Goal: Task Accomplishment & Management: Use online tool/utility

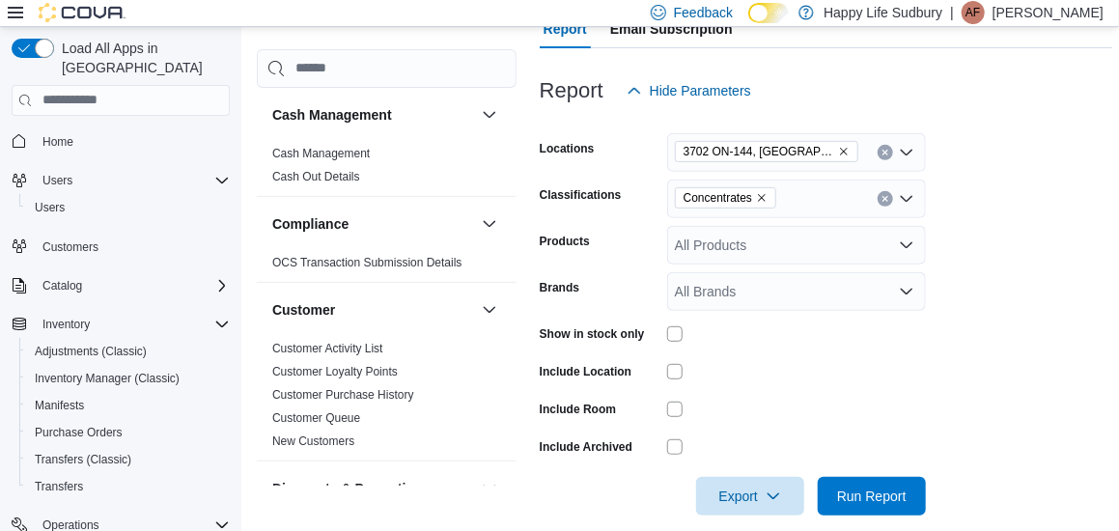
scroll to position [210, 0]
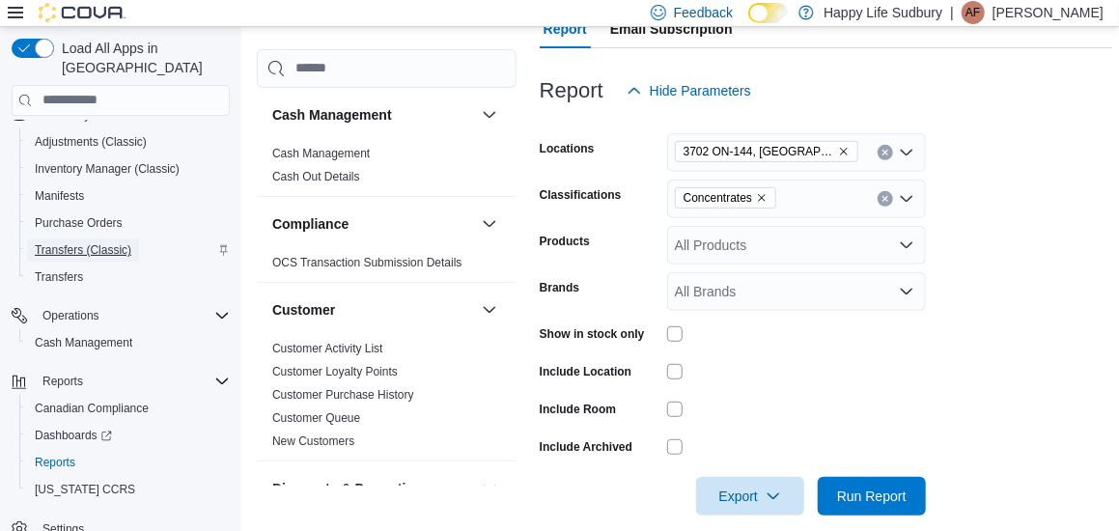
click at [82, 242] on span "Transfers (Classic)" at bounding box center [83, 249] width 97 height 15
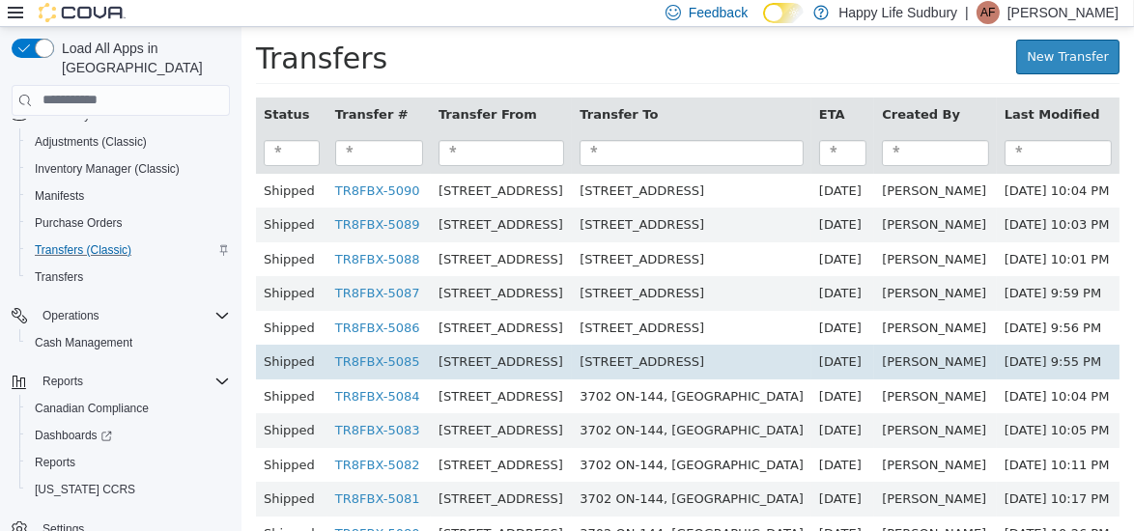
scroll to position [192, 0]
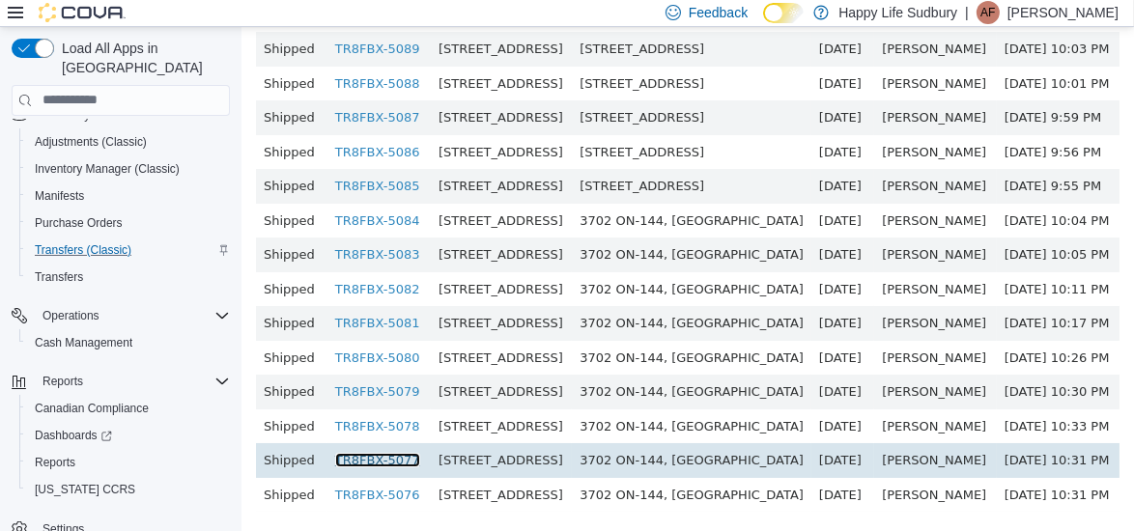
click at [348, 452] on link "TR8FBX-5077" at bounding box center [376, 459] width 85 height 14
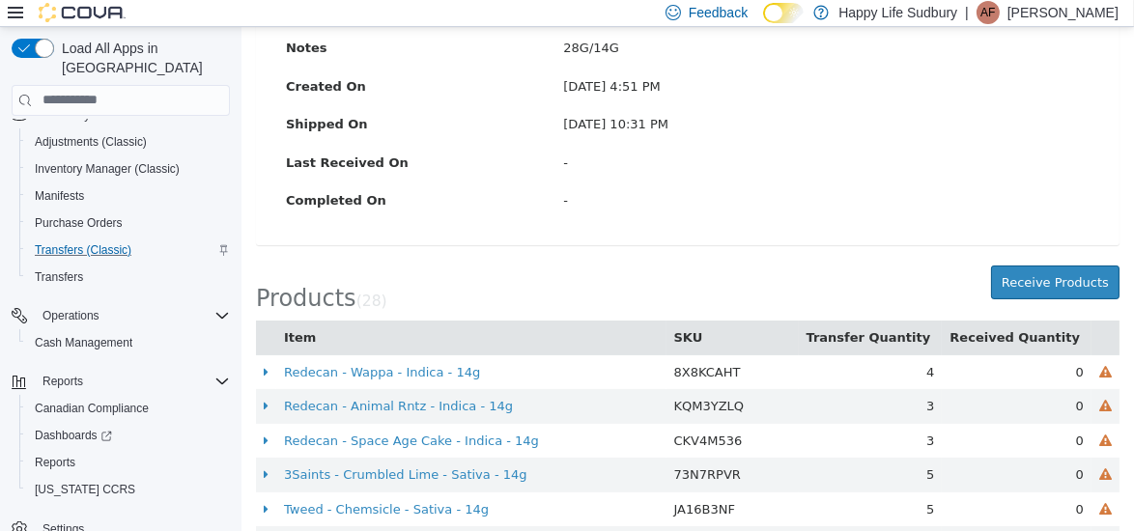
scroll to position [349, 0]
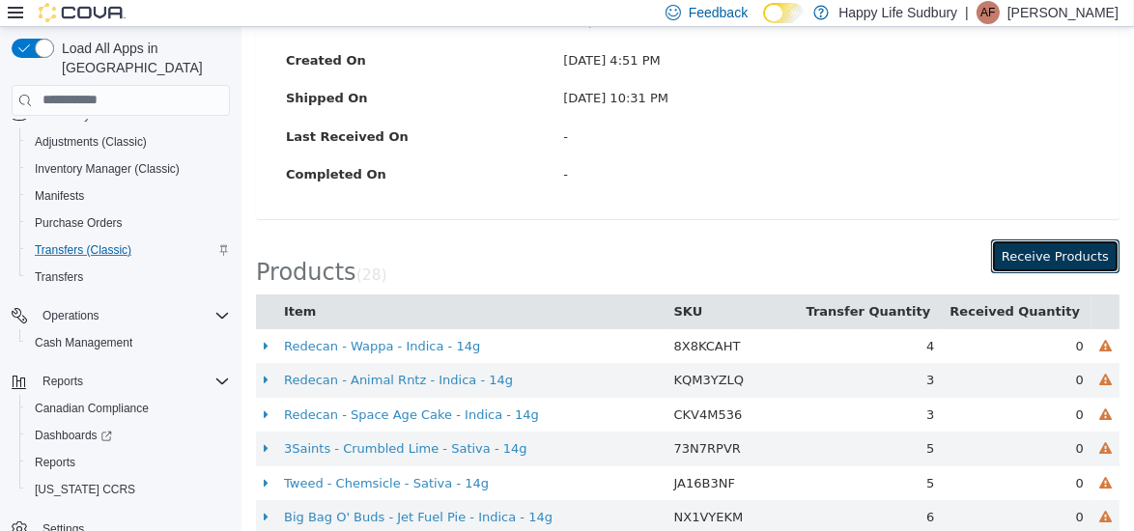
click at [1034, 266] on button "Receive Products" at bounding box center [1054, 256] width 128 height 35
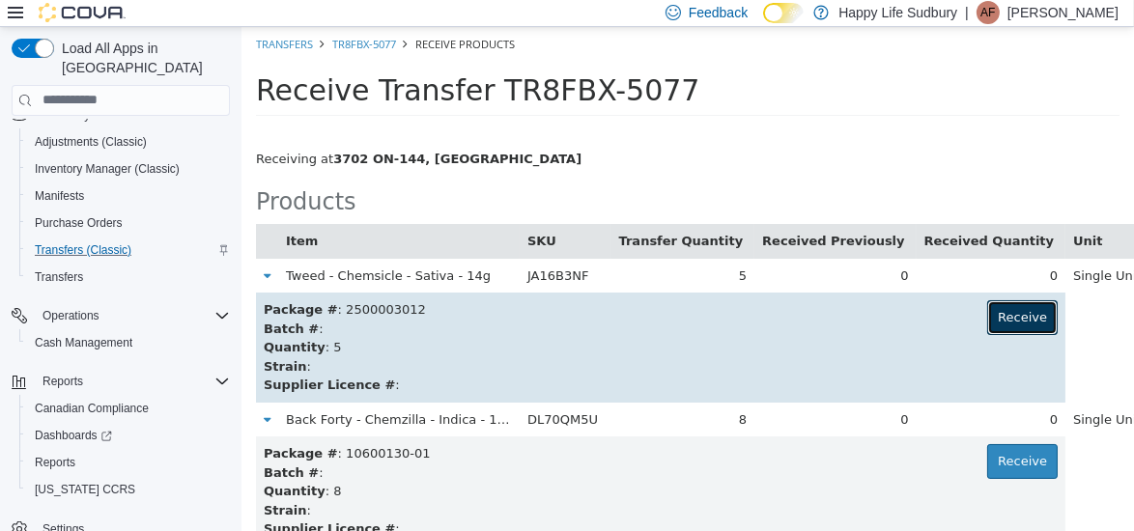
click at [986, 323] on button "Receive" at bounding box center [1021, 316] width 70 height 35
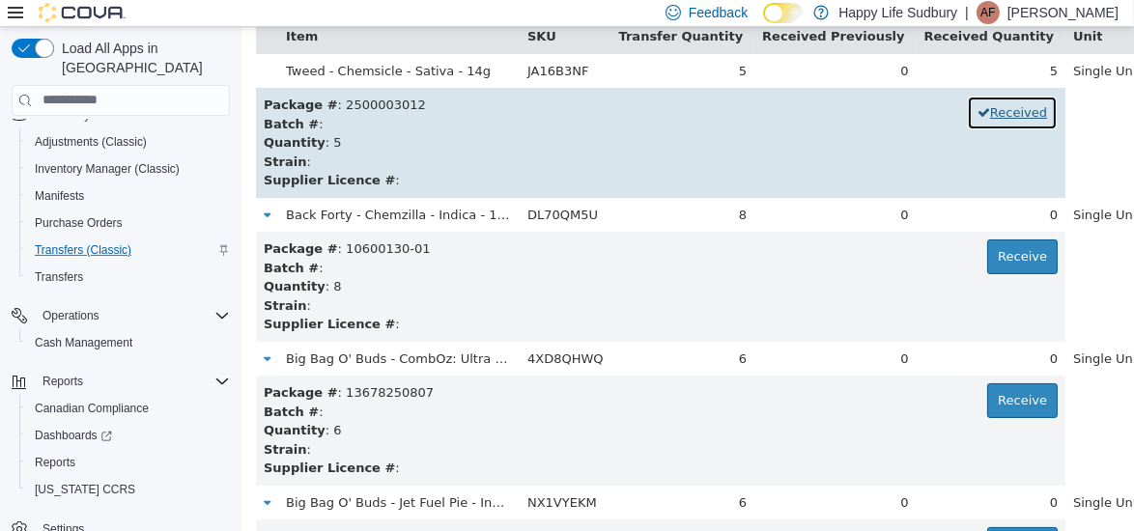
scroll to position [233, 0]
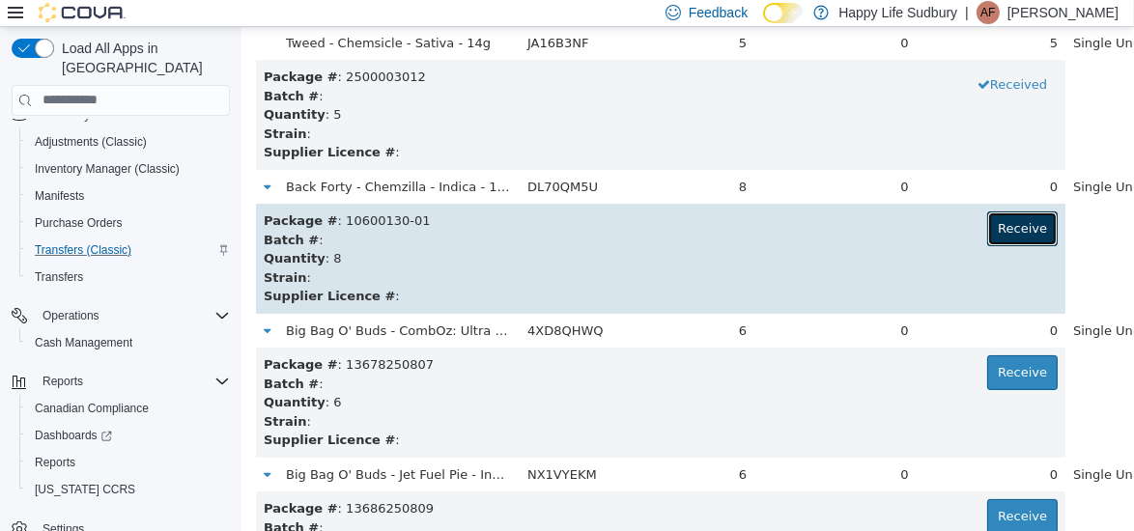
click at [986, 226] on button "Receive" at bounding box center [1021, 228] width 70 height 35
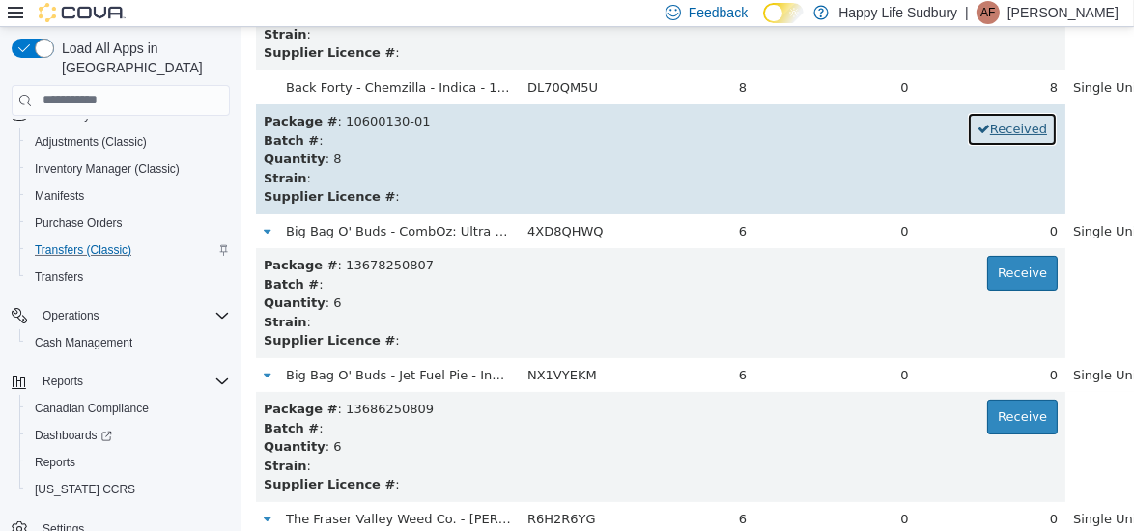
scroll to position [330, 0]
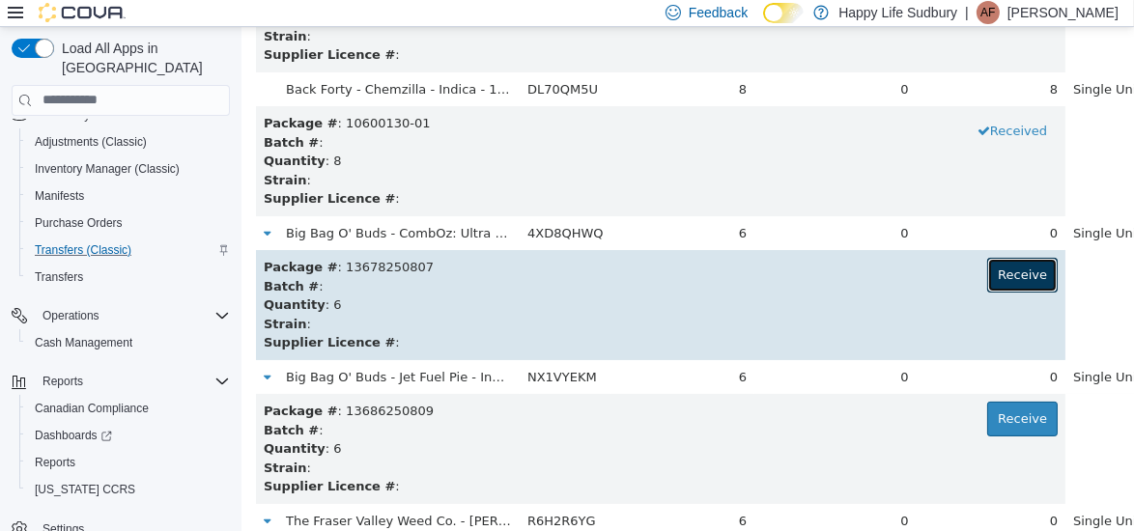
click at [986, 273] on button "Receive" at bounding box center [1021, 274] width 70 height 35
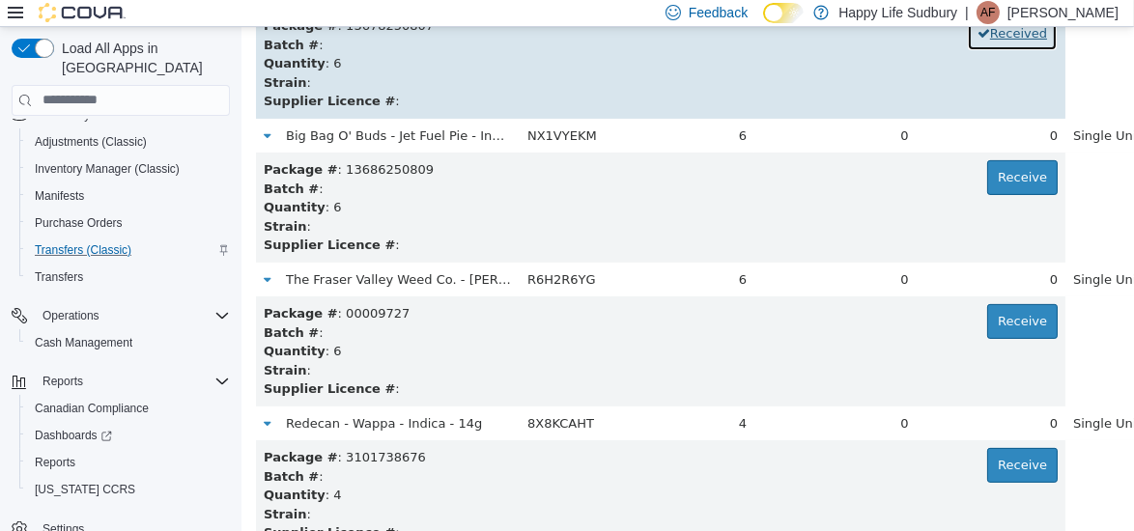
scroll to position [606, 0]
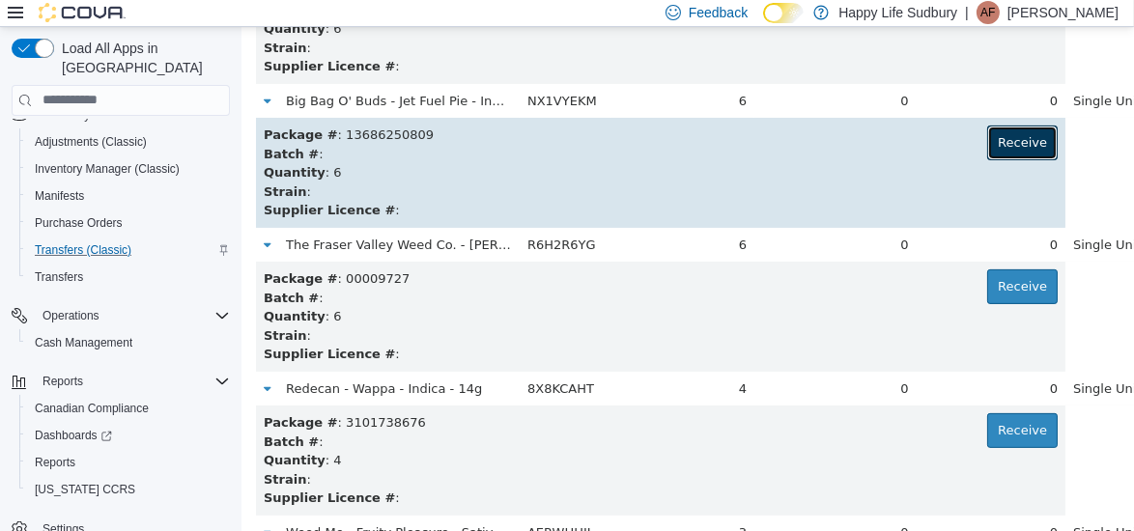
click at [986, 150] on button "Receive" at bounding box center [1021, 142] width 70 height 35
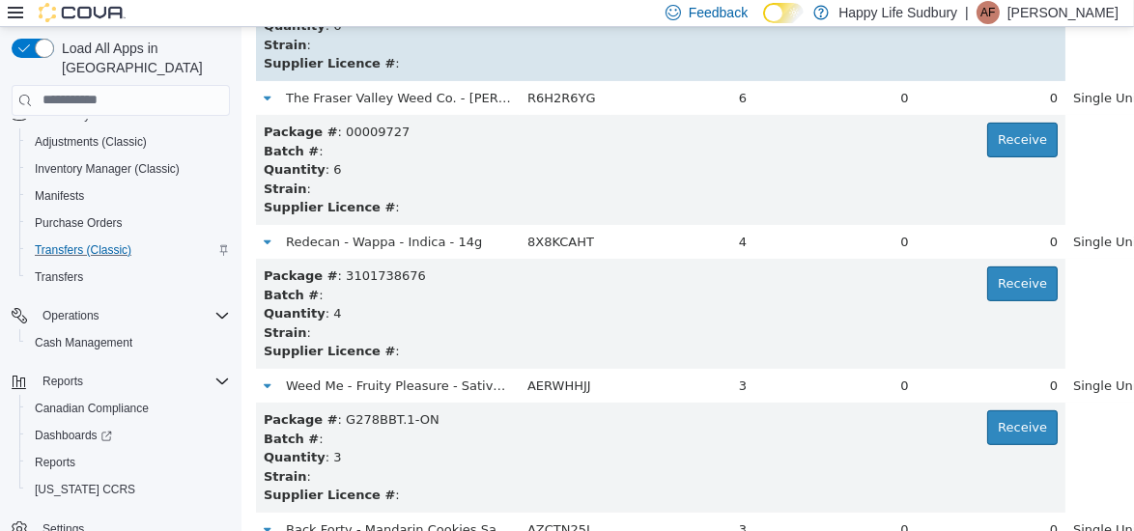
scroll to position [753, 0]
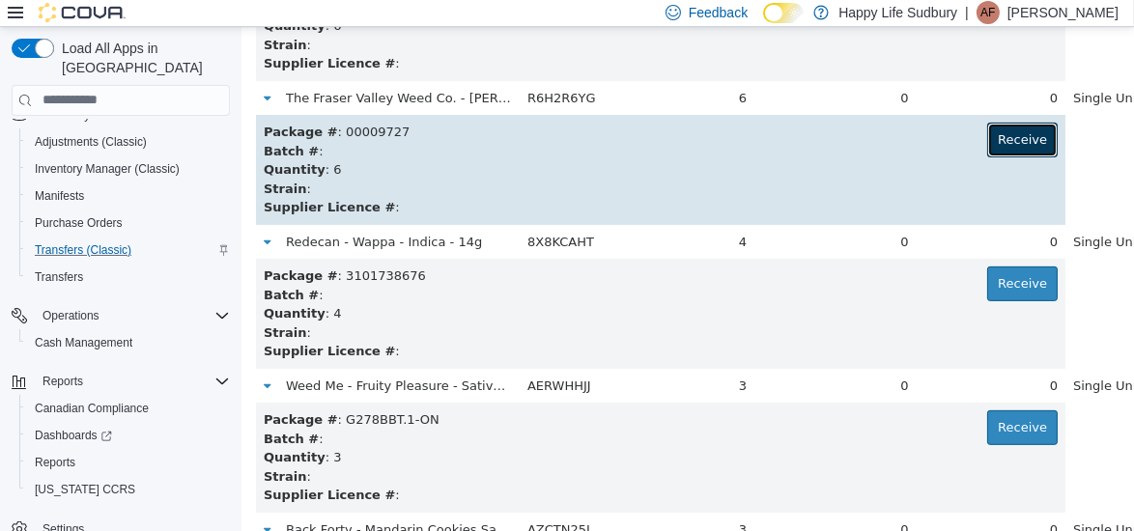
click at [986, 145] on button "Receive" at bounding box center [1021, 139] width 70 height 35
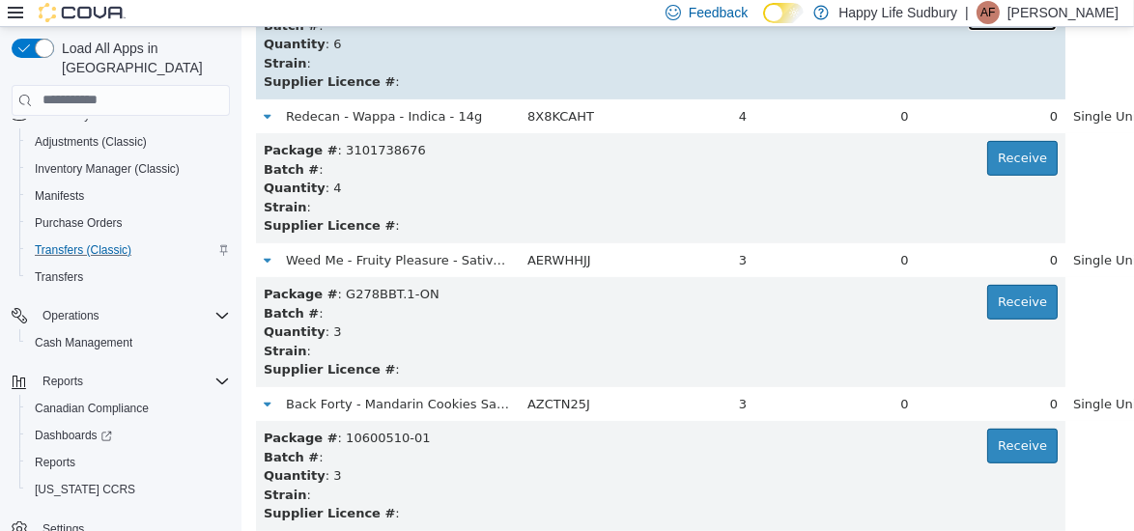
scroll to position [892, 0]
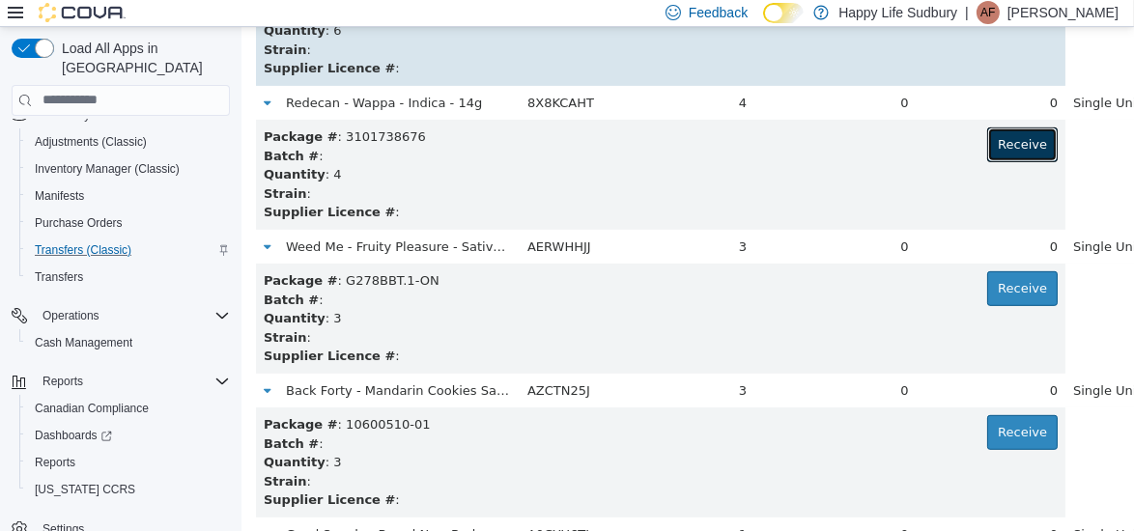
click at [986, 145] on button "Receive" at bounding box center [1021, 144] width 70 height 35
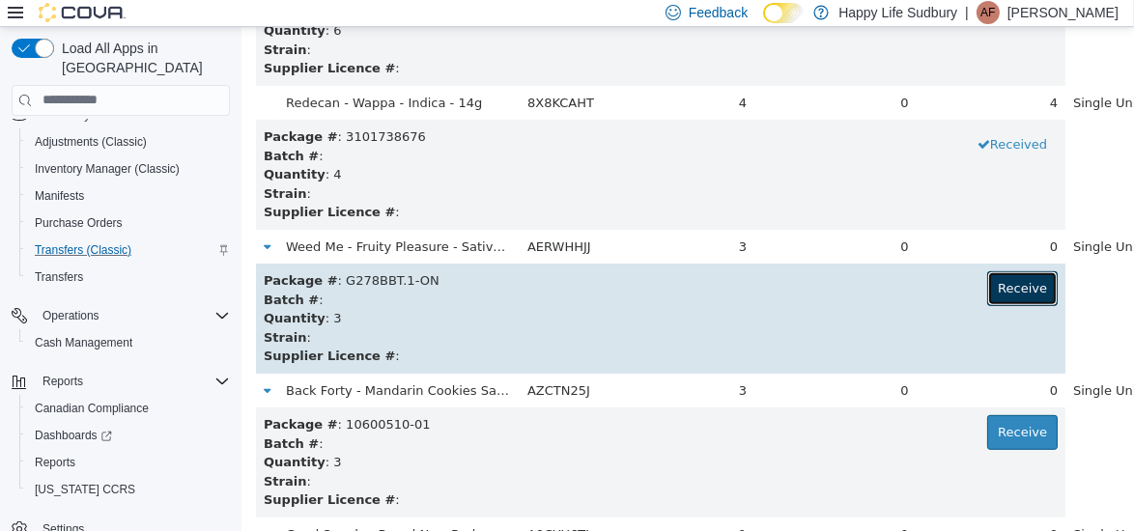
click at [986, 282] on button "Receive" at bounding box center [1021, 287] width 70 height 35
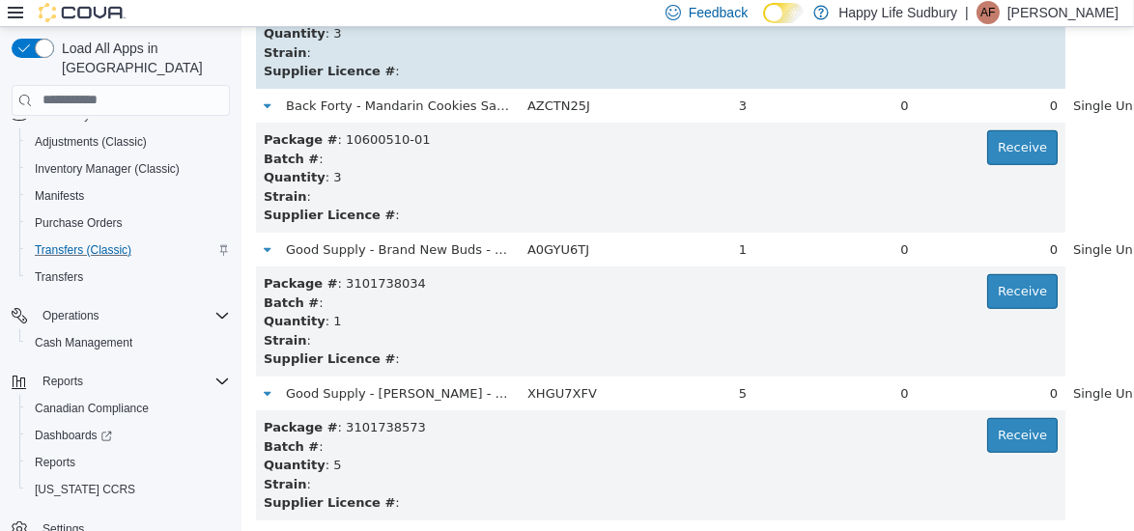
scroll to position [1178, 0]
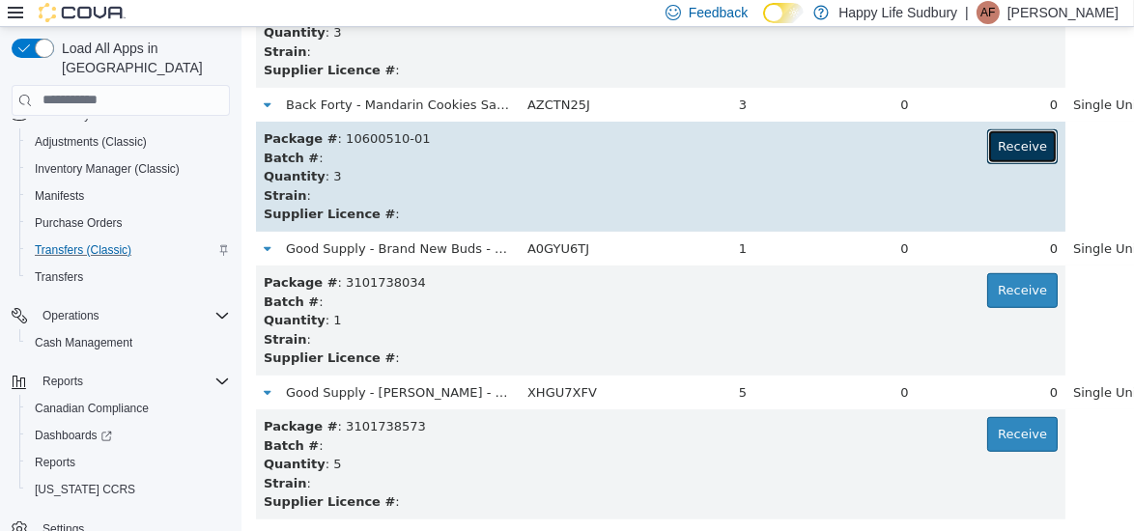
click at [986, 146] on button "Receive" at bounding box center [1021, 145] width 70 height 35
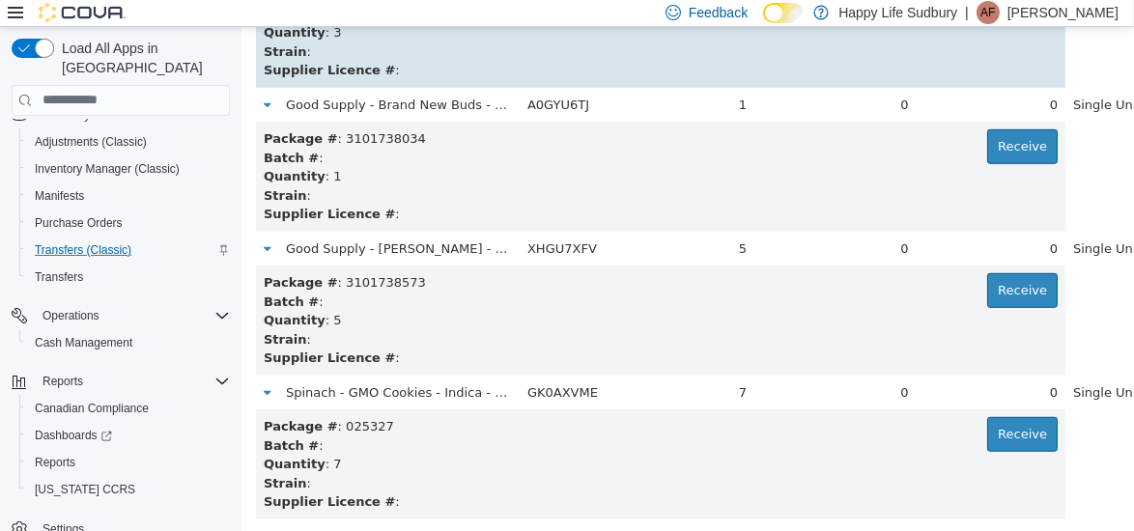
scroll to position [1322, 0]
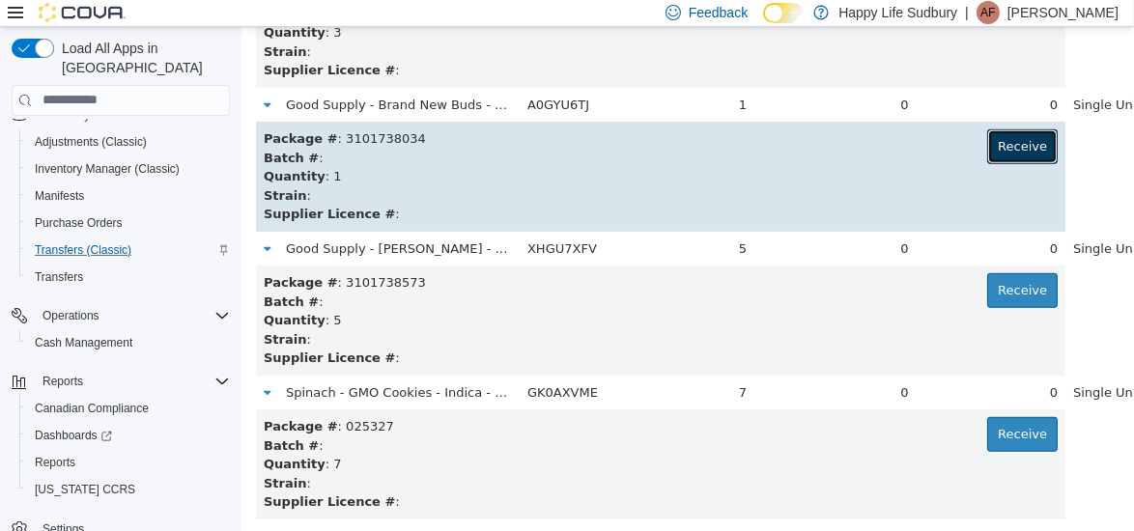
click at [986, 145] on button "Receive" at bounding box center [1021, 145] width 70 height 35
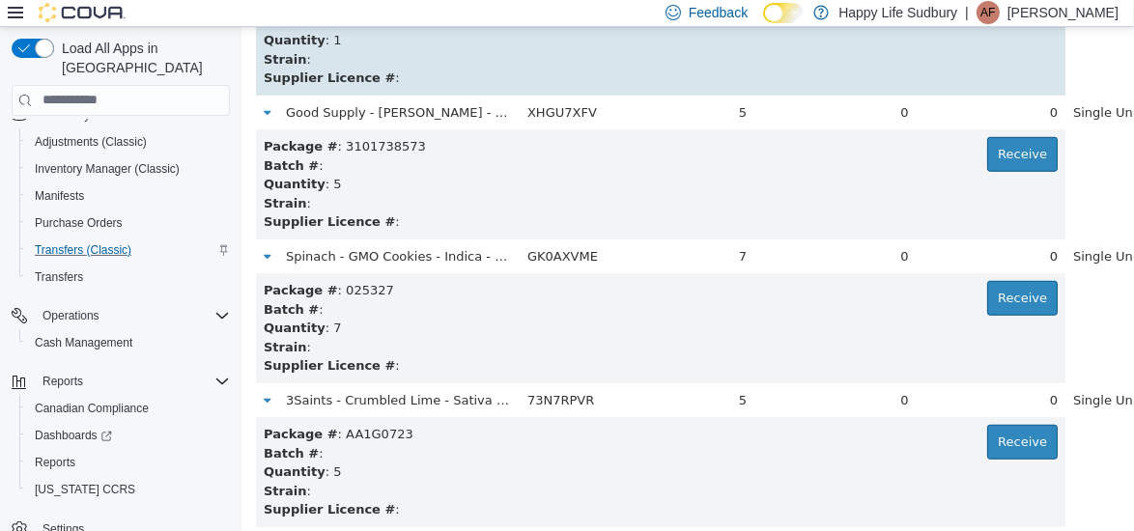
scroll to position [1469, 0]
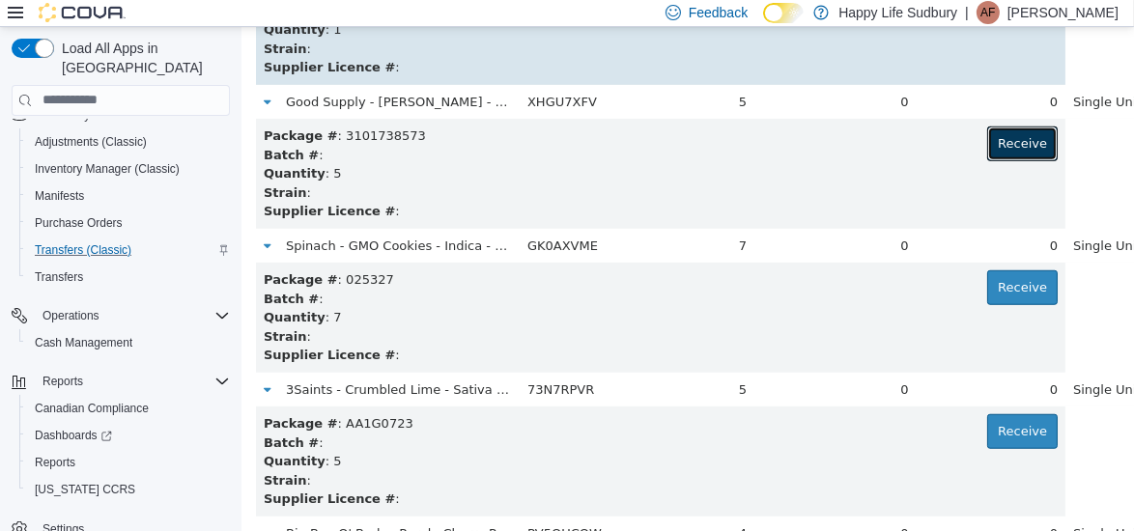
click at [986, 145] on button "Receive" at bounding box center [1021, 143] width 70 height 35
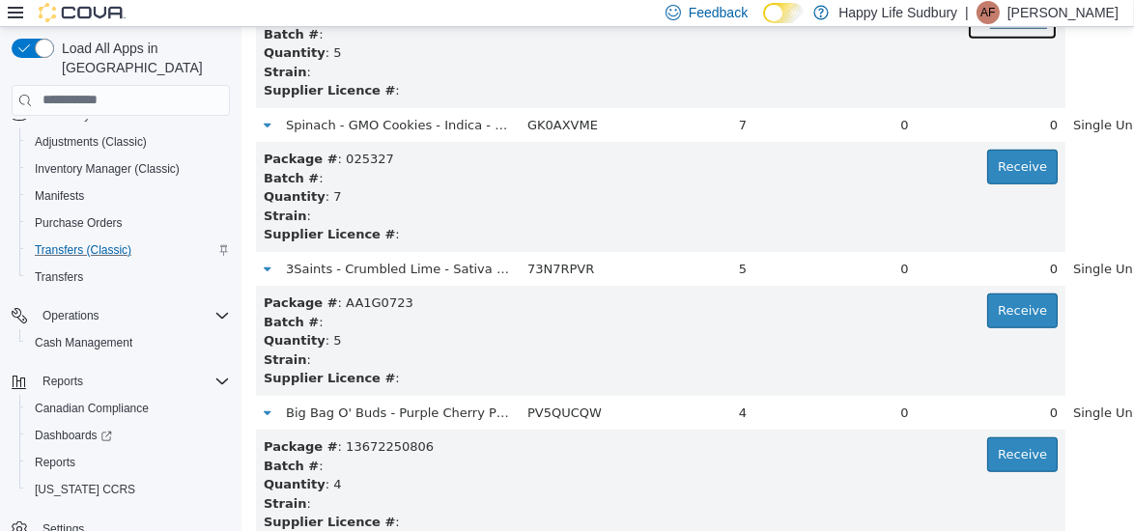
scroll to position [1591, 0]
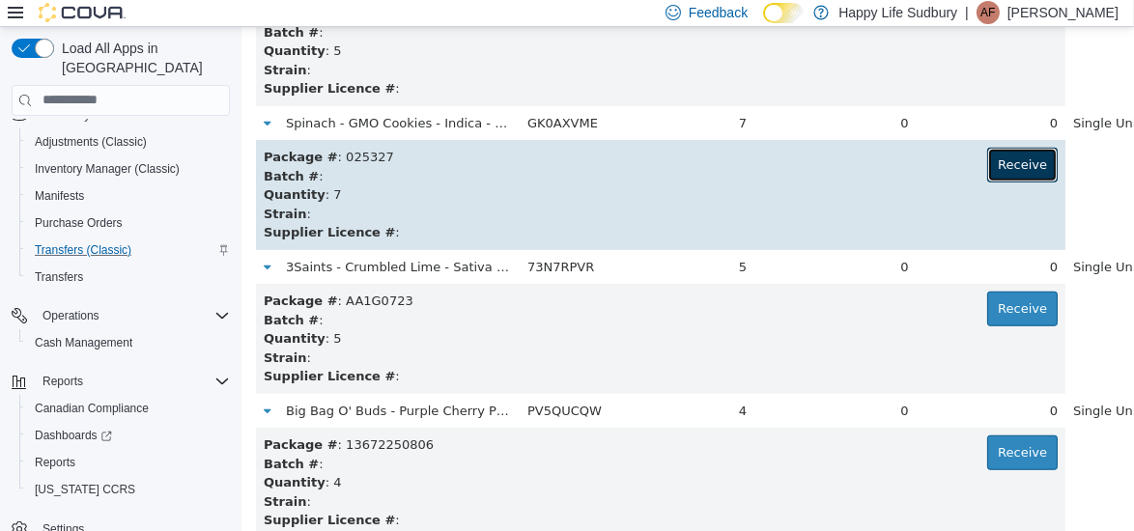
click at [986, 155] on button "Receive" at bounding box center [1021, 164] width 70 height 35
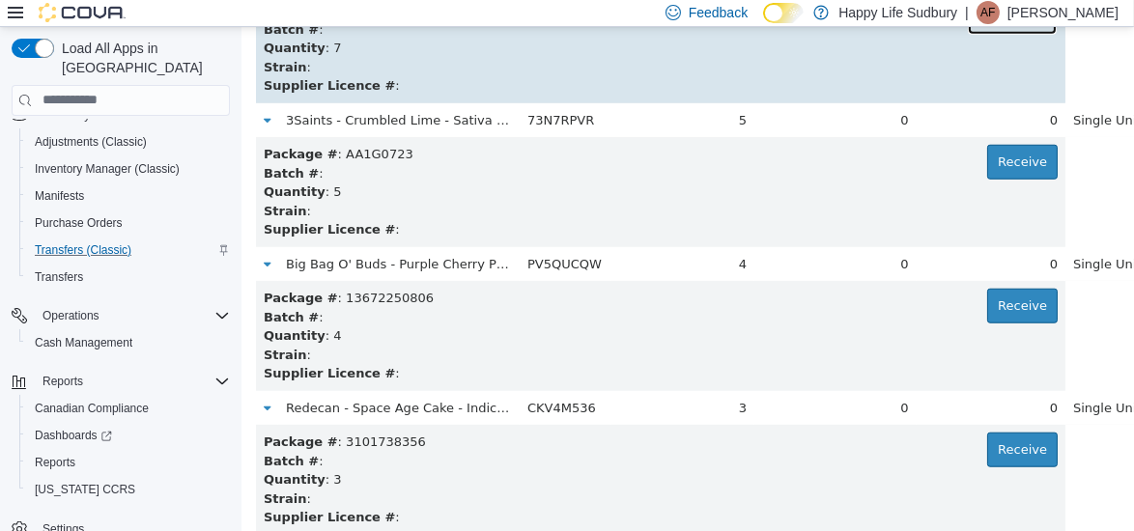
scroll to position [1739, 0]
click at [986, 155] on button "Receive" at bounding box center [1021, 160] width 70 height 35
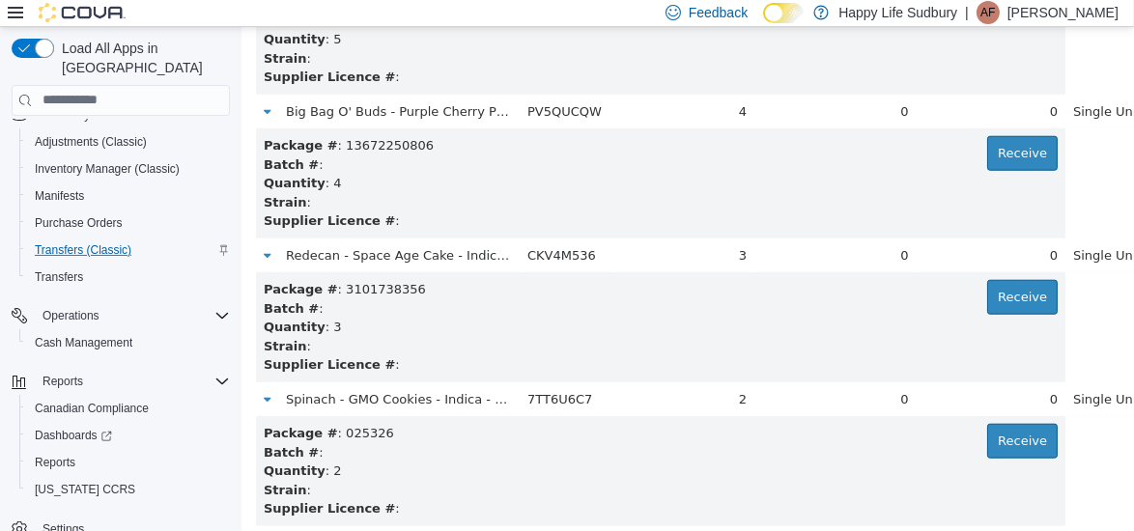
scroll to position [1894, 0]
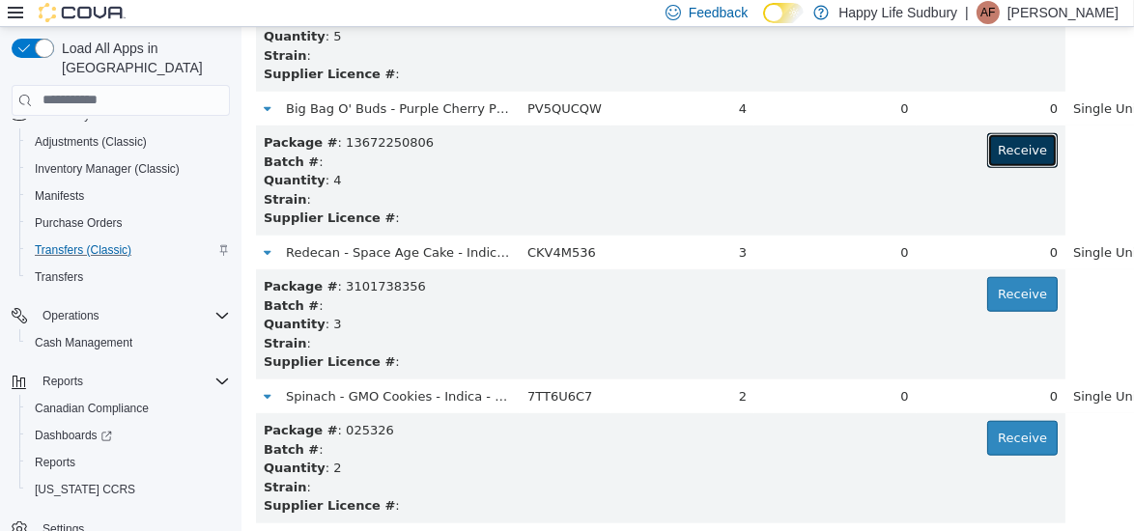
click at [986, 155] on button "Receive" at bounding box center [1021, 149] width 70 height 35
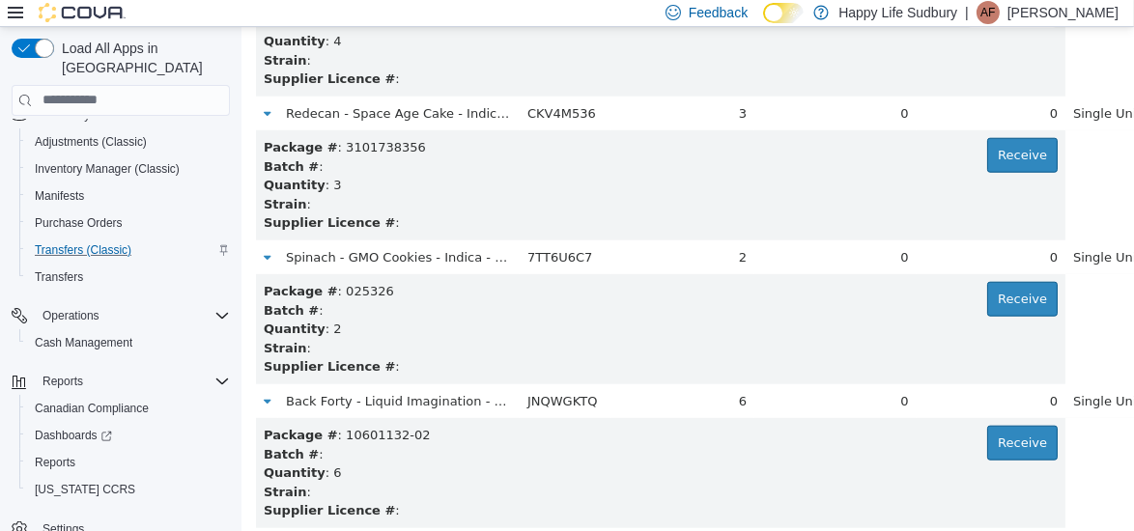
scroll to position [2045, 0]
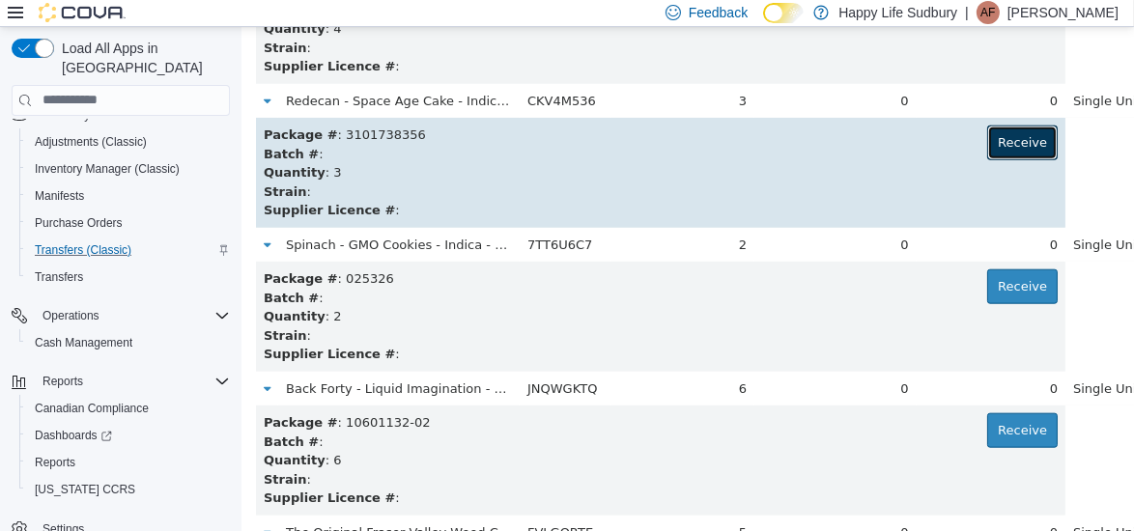
click at [986, 130] on button "Receive" at bounding box center [1021, 142] width 70 height 35
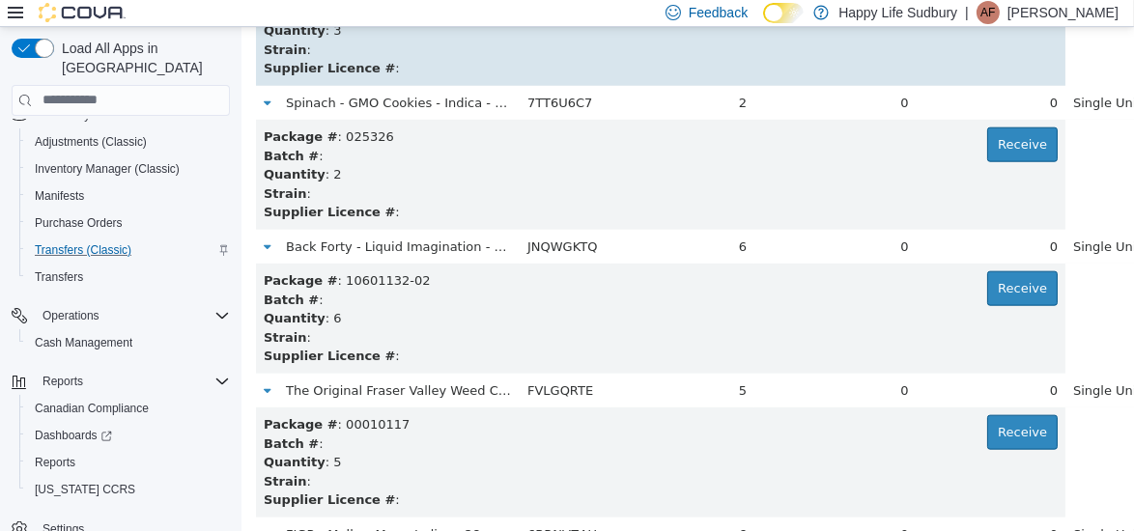
scroll to position [2192, 0]
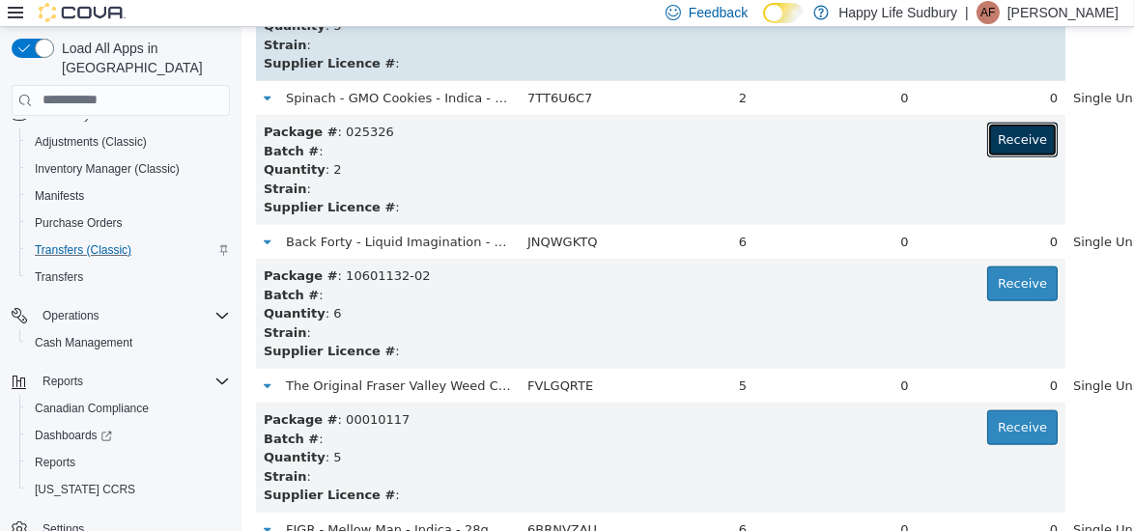
click at [986, 130] on button "Receive" at bounding box center [1021, 139] width 70 height 35
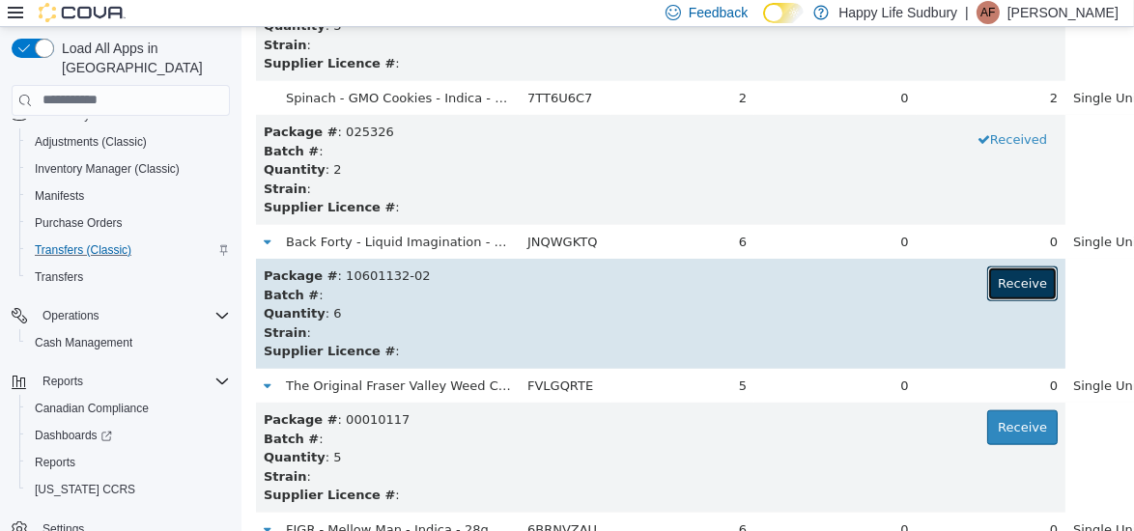
click at [986, 277] on button "Receive" at bounding box center [1021, 283] width 70 height 35
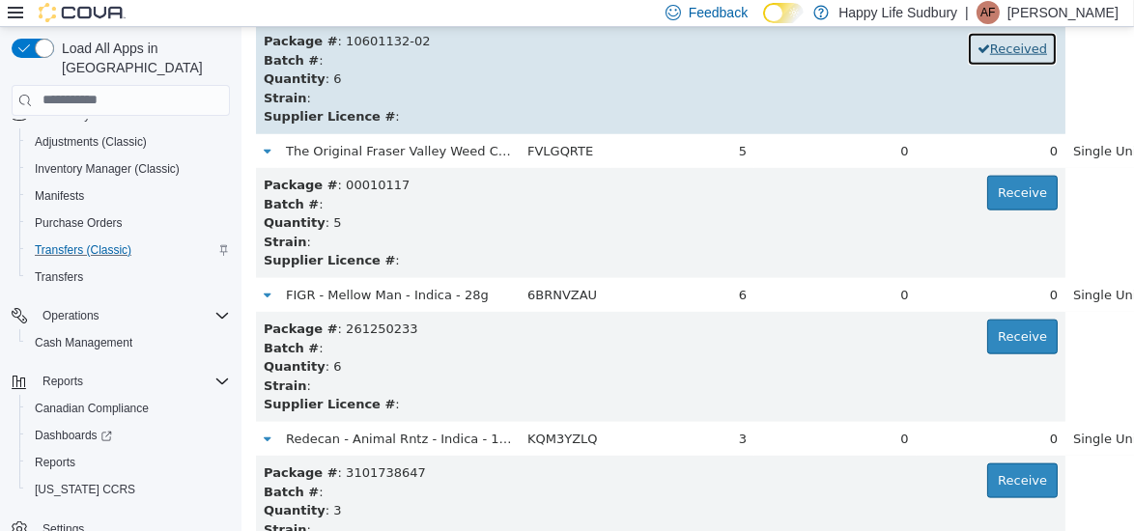
scroll to position [2430, 0]
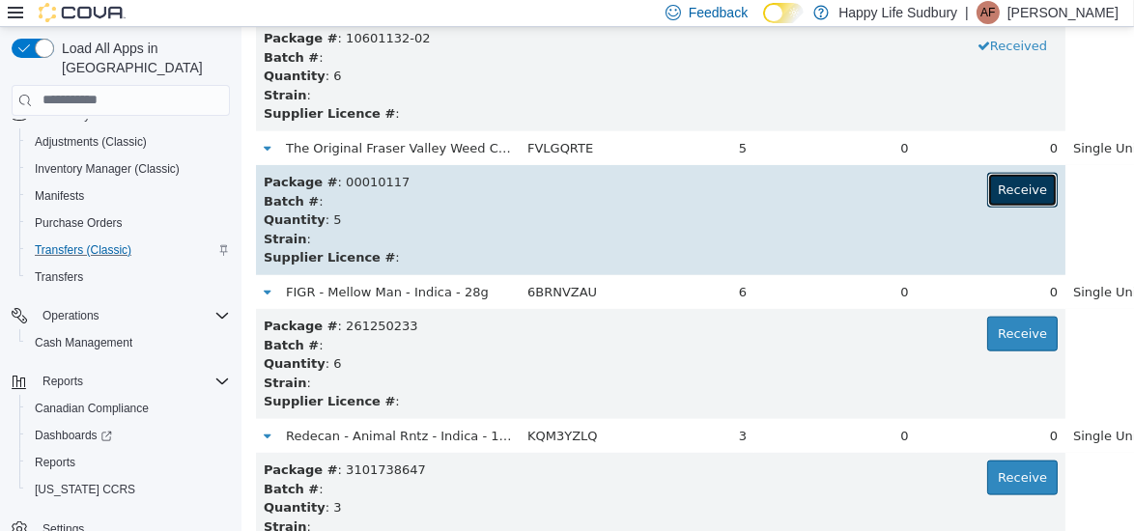
click at [986, 188] on button "Receive" at bounding box center [1021, 189] width 70 height 35
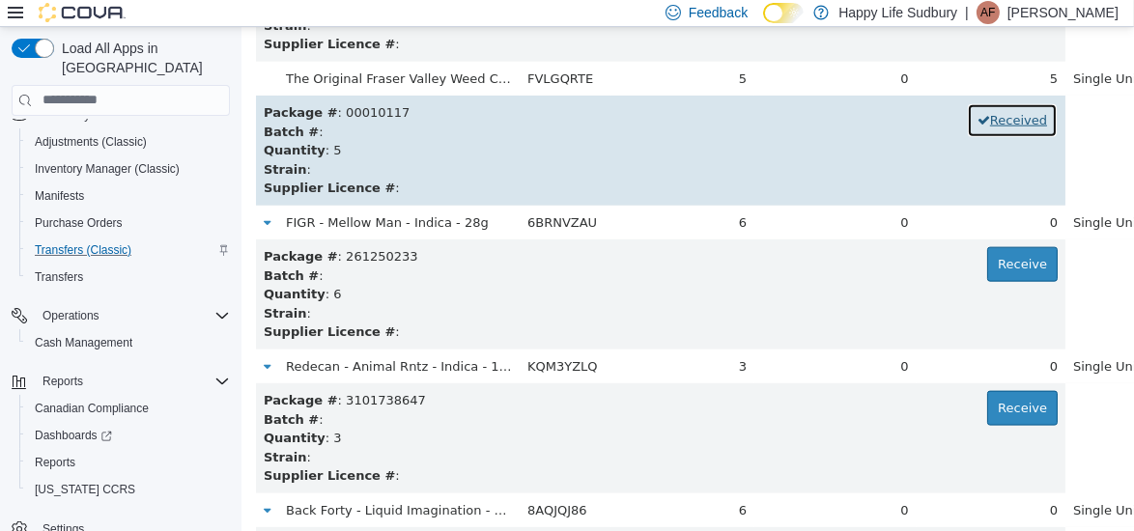
scroll to position [2555, 0]
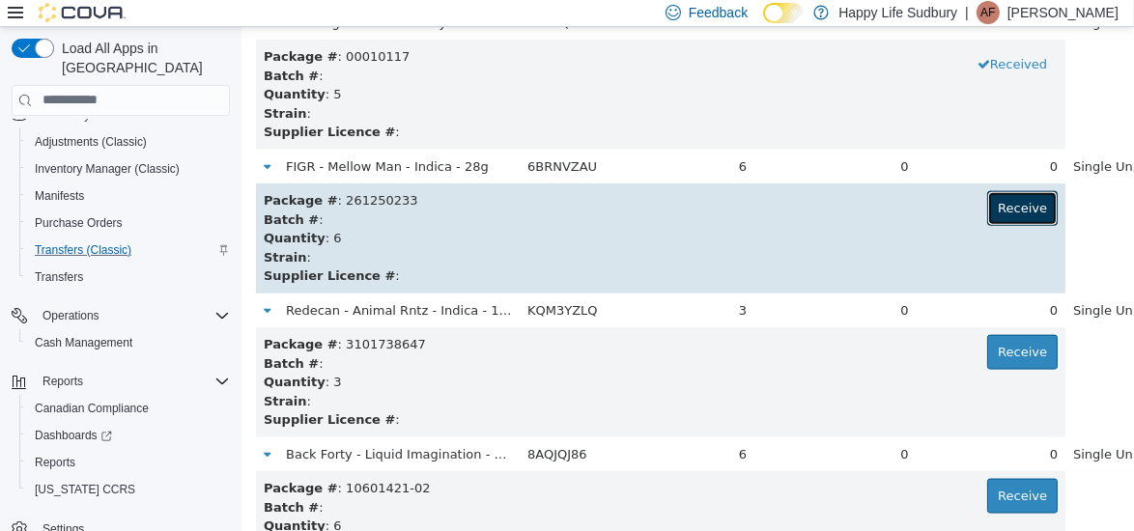
click at [986, 202] on button "Receive" at bounding box center [1021, 207] width 70 height 35
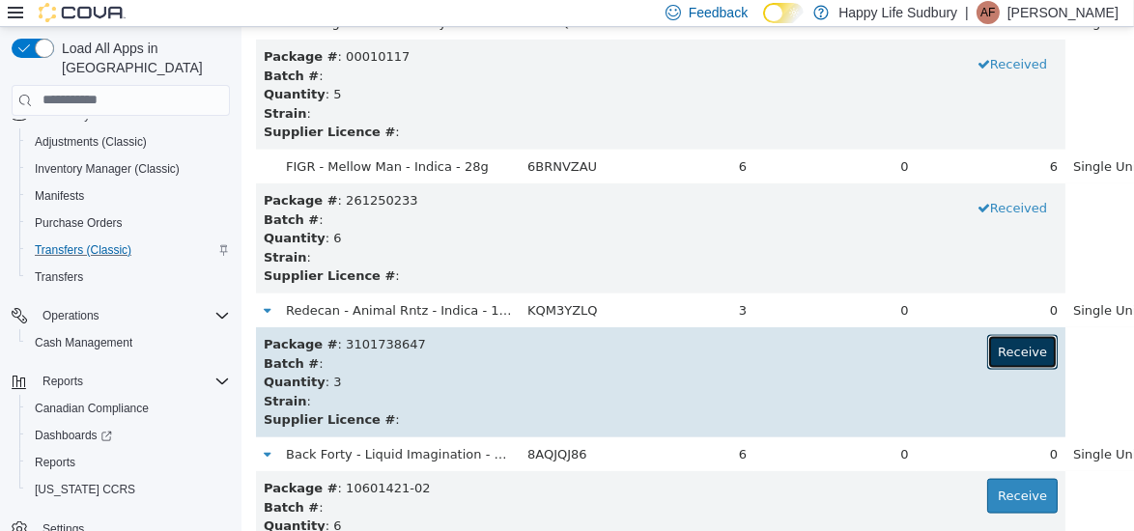
click at [986, 355] on button "Receive" at bounding box center [1021, 351] width 70 height 35
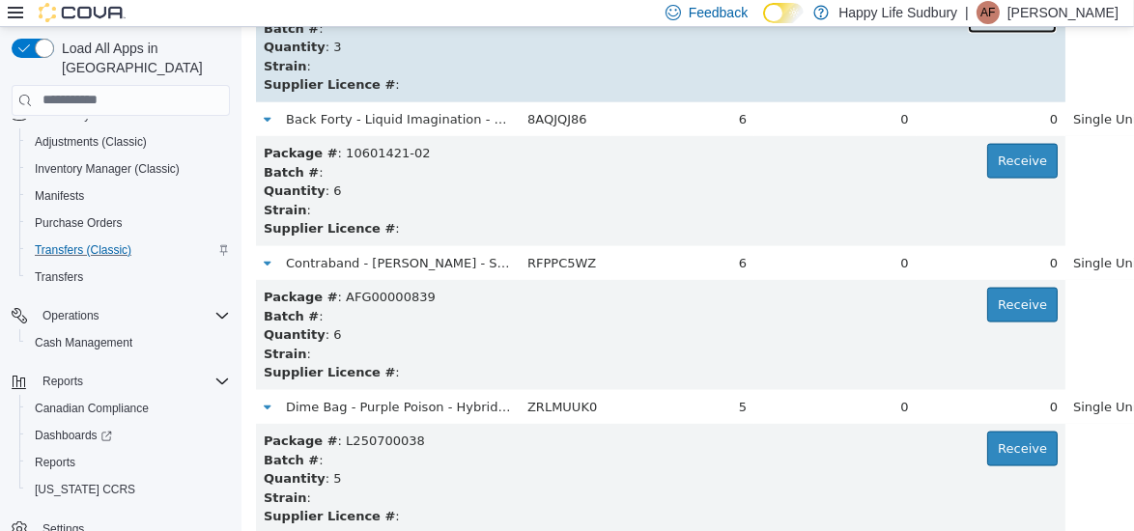
scroll to position [2906, 0]
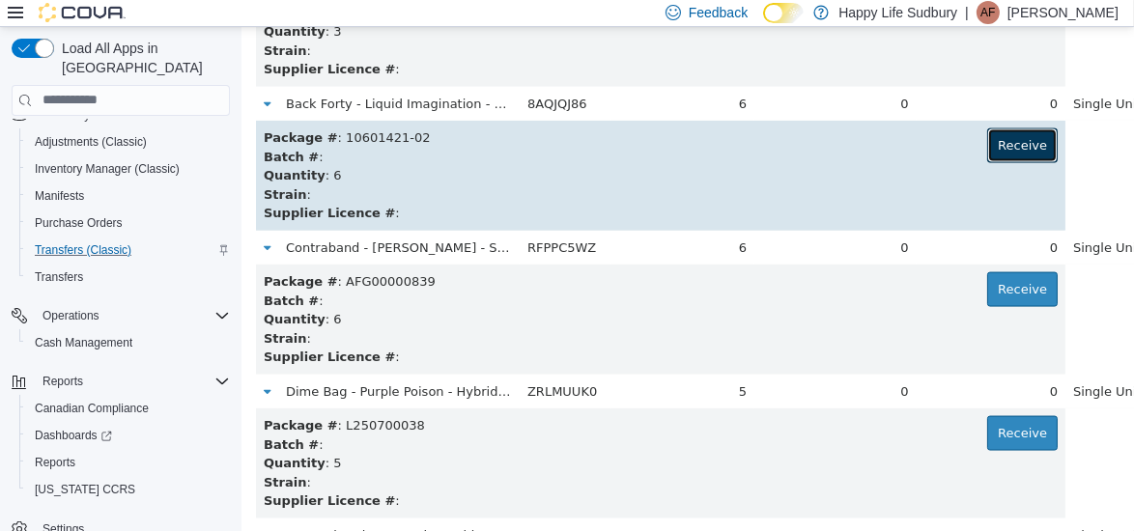
click at [986, 151] on button "Receive" at bounding box center [1021, 144] width 70 height 35
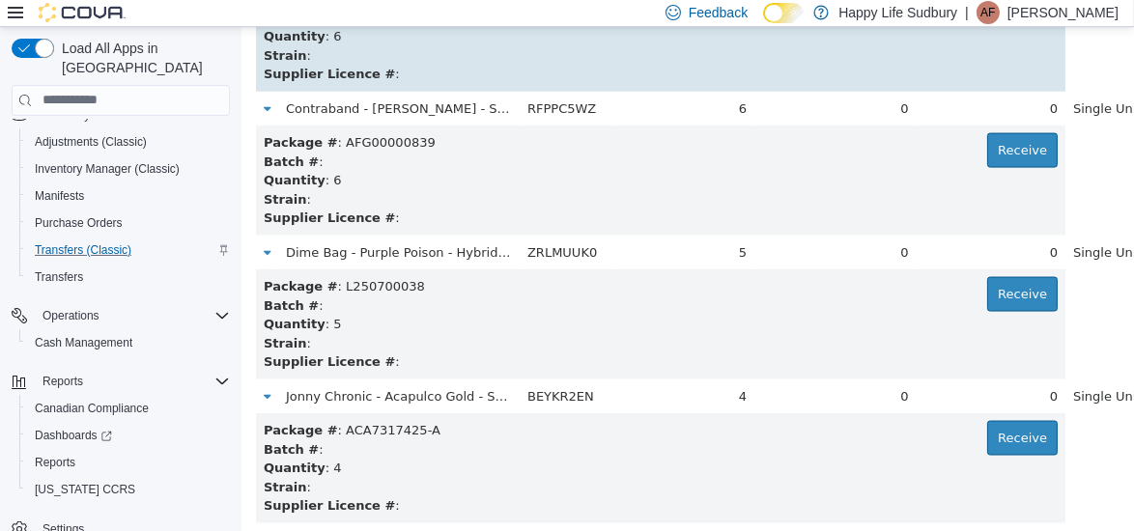
scroll to position [3047, 0]
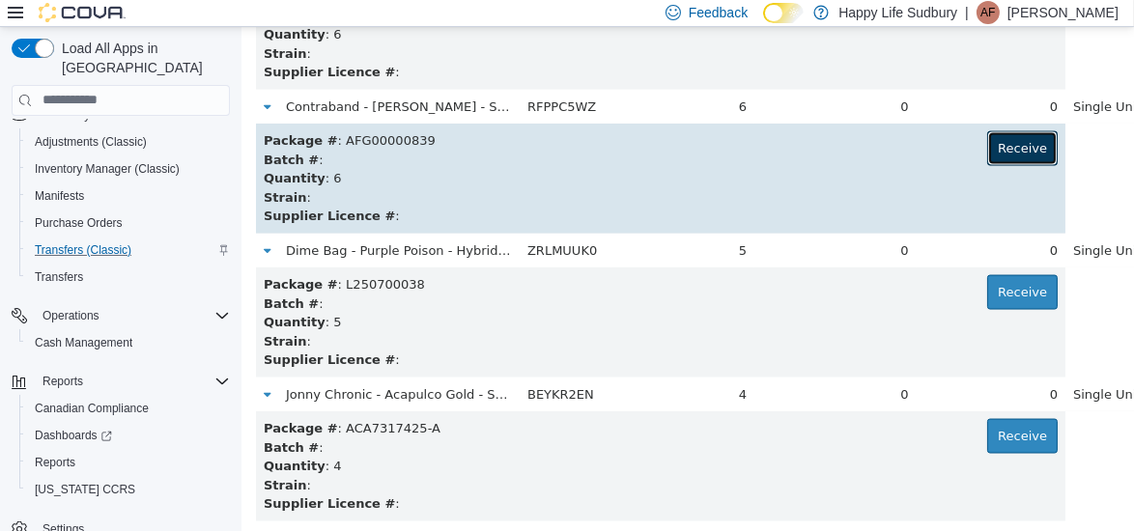
click at [986, 161] on button "Receive" at bounding box center [1021, 147] width 70 height 35
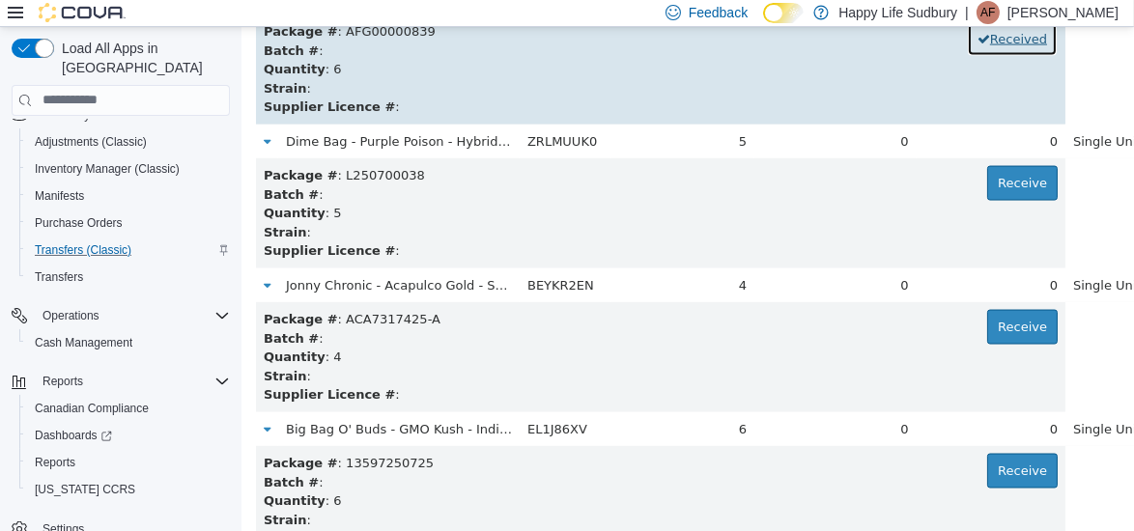
scroll to position [3160, 0]
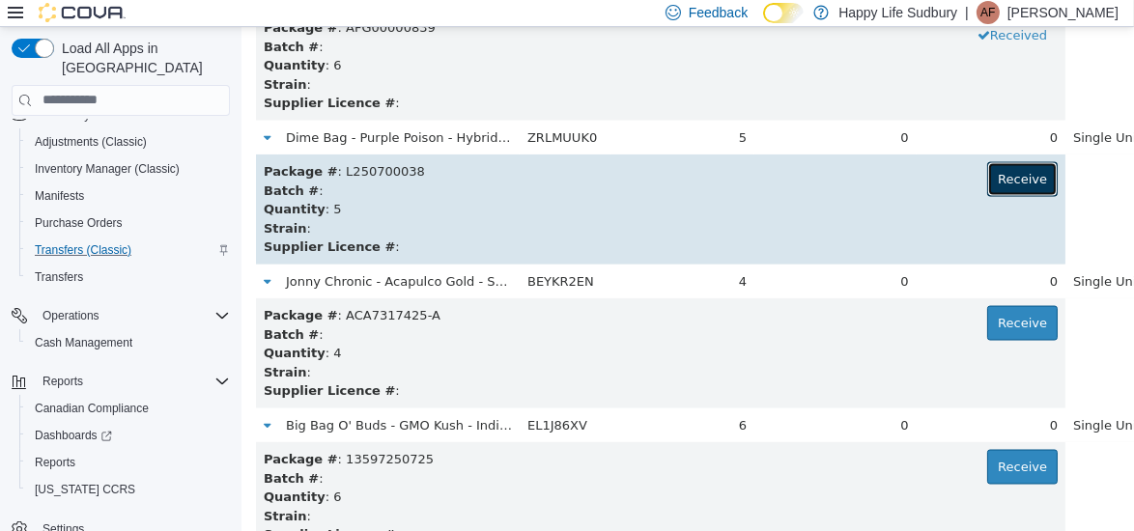
click at [986, 169] on button "Receive" at bounding box center [1021, 178] width 70 height 35
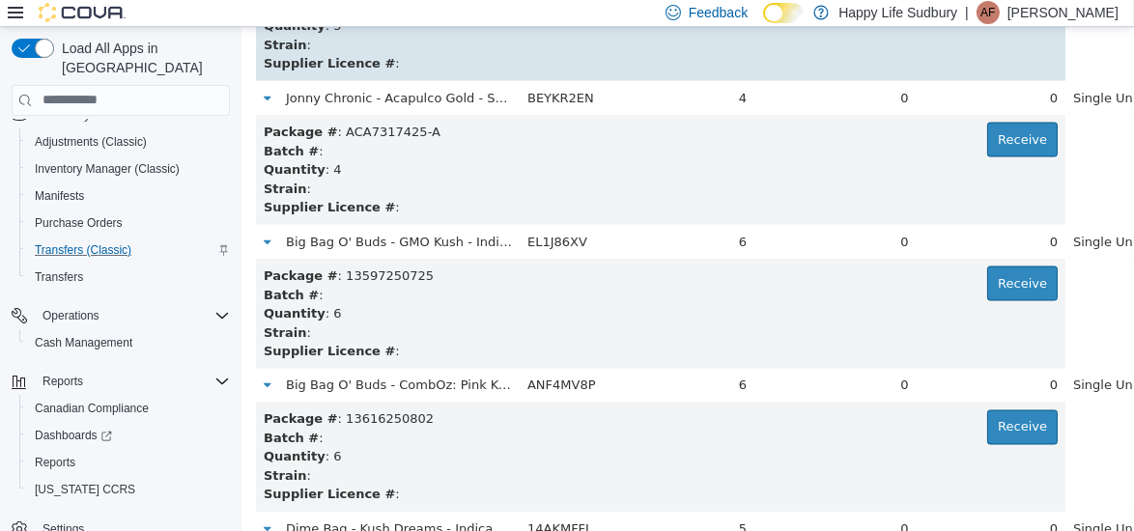
scroll to position [3346, 0]
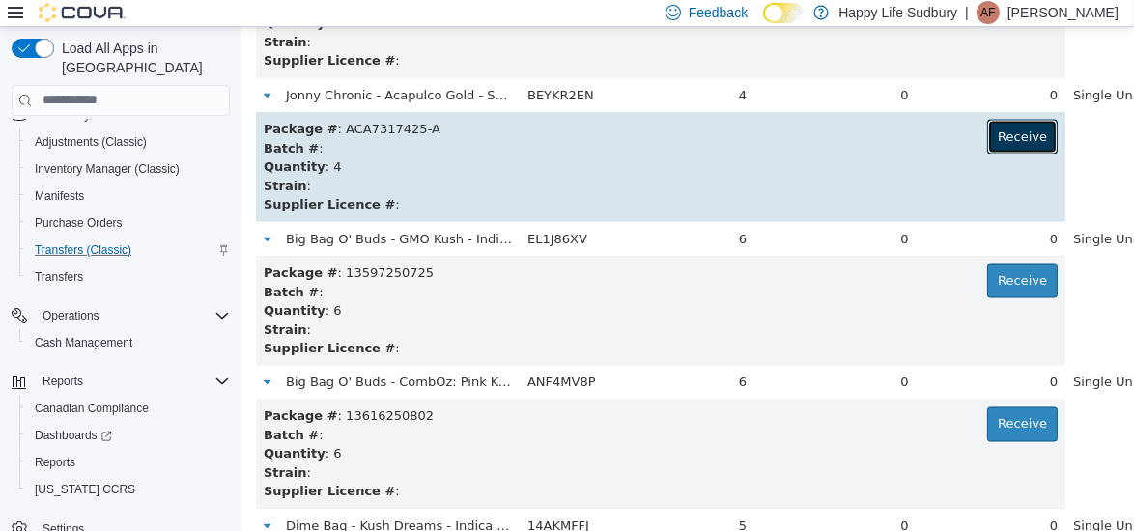
click at [986, 151] on button "Receive" at bounding box center [1021, 136] width 70 height 35
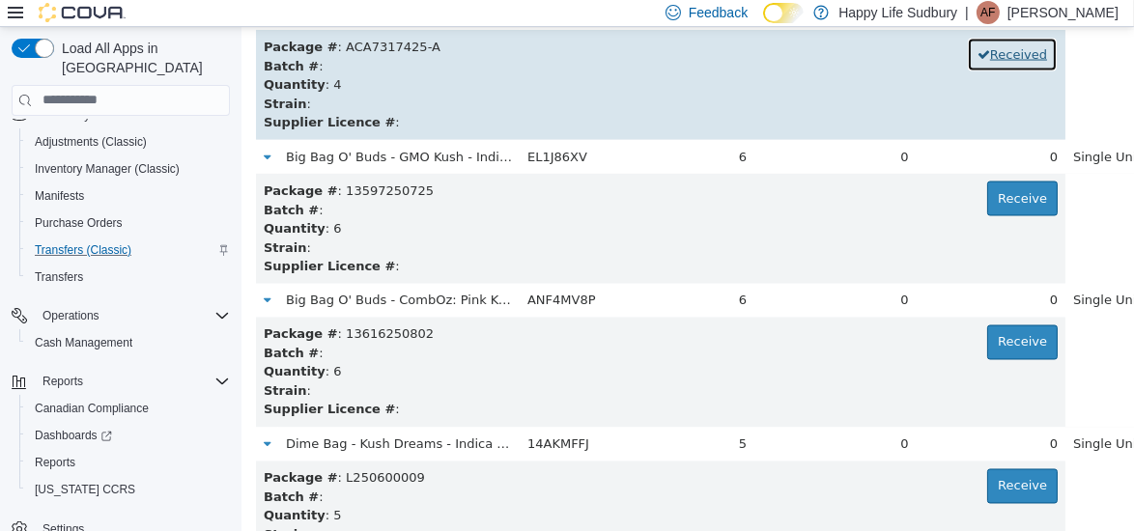
scroll to position [3431, 0]
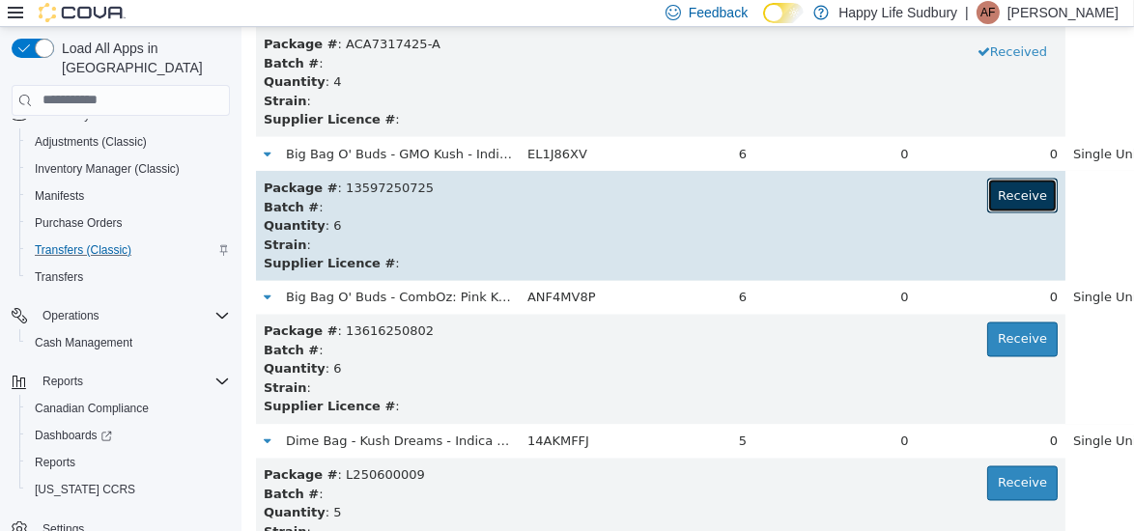
click at [986, 188] on button "Receive" at bounding box center [1021, 195] width 70 height 35
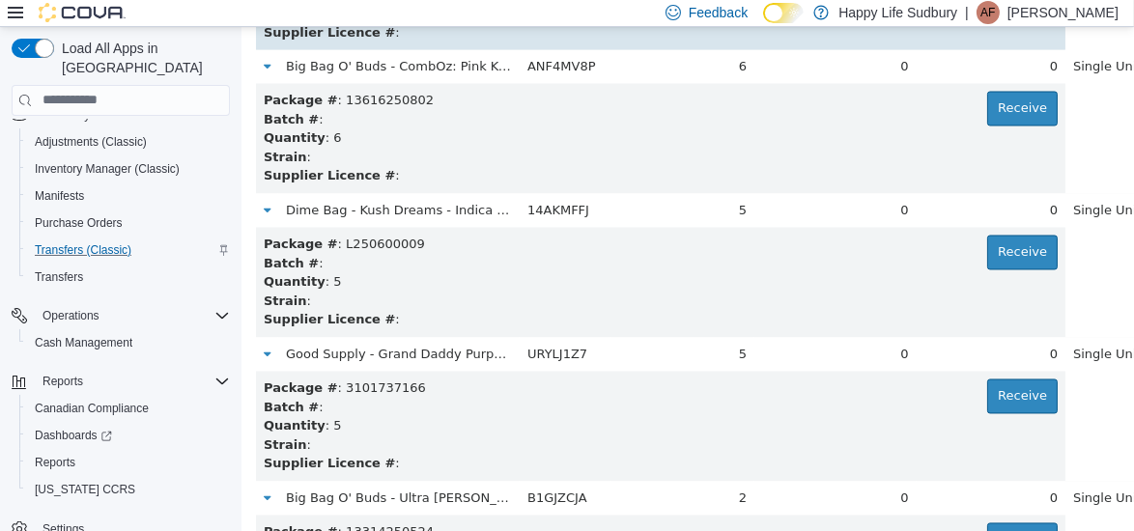
scroll to position [3663, 0]
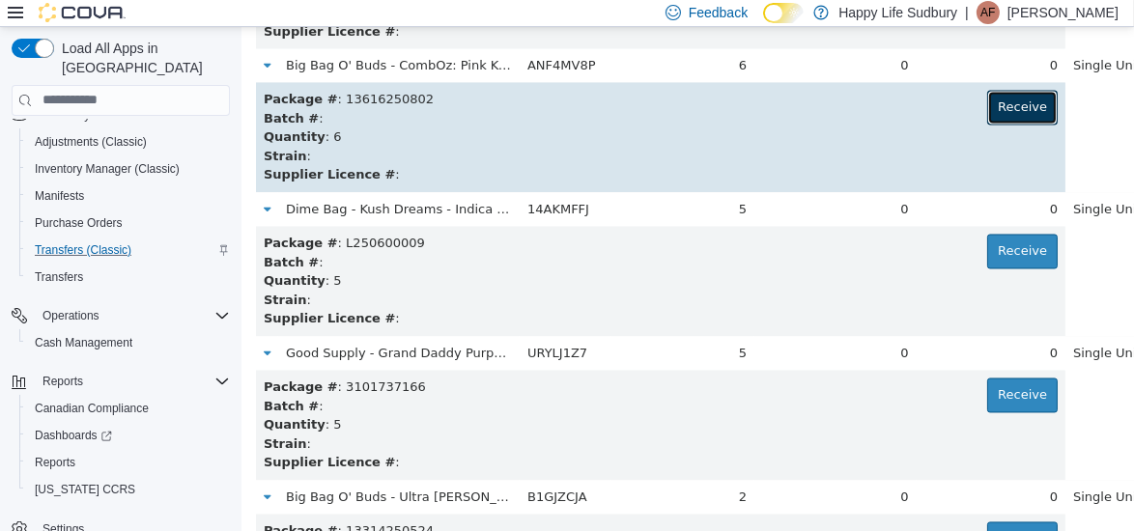
click at [986, 109] on button "Receive" at bounding box center [1021, 107] width 70 height 35
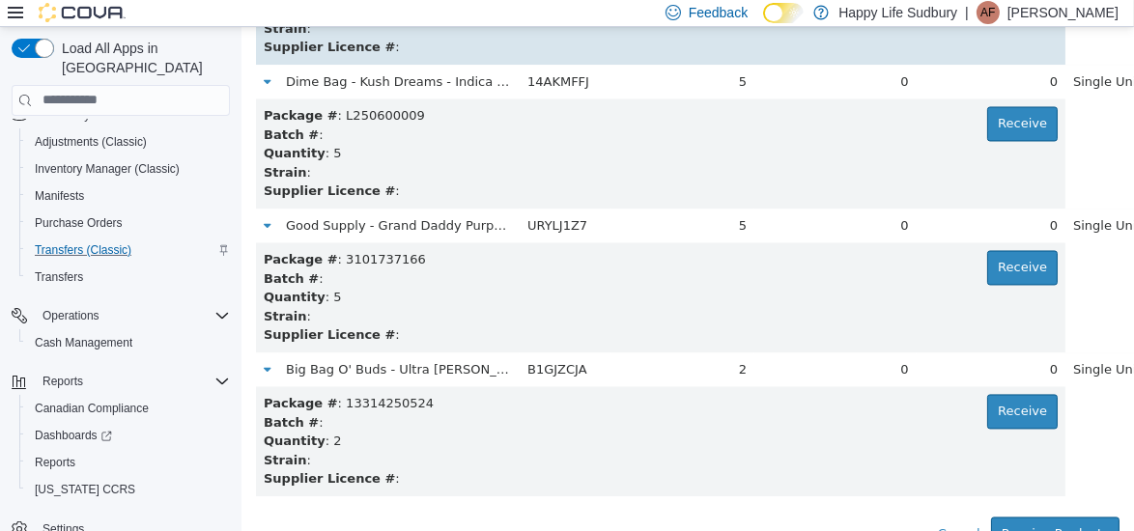
scroll to position [3796, 0]
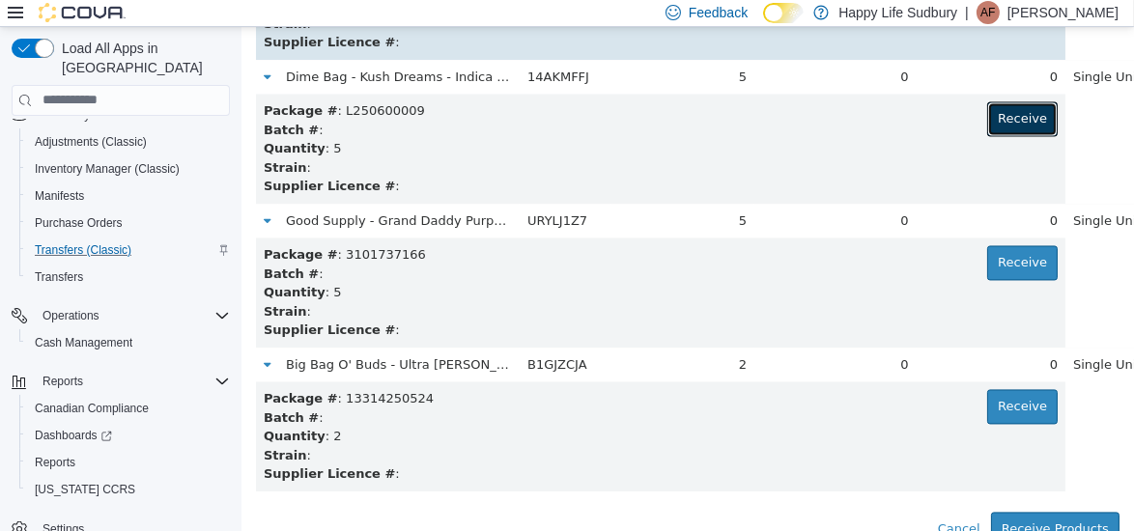
click at [986, 109] on button "Receive" at bounding box center [1021, 117] width 70 height 35
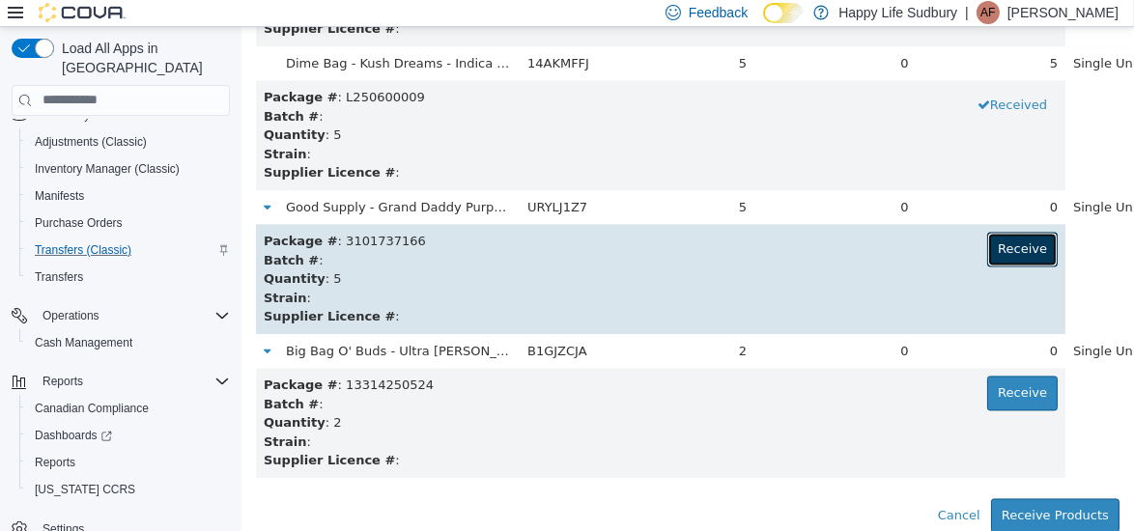
click at [986, 250] on button "Receive" at bounding box center [1021, 248] width 70 height 35
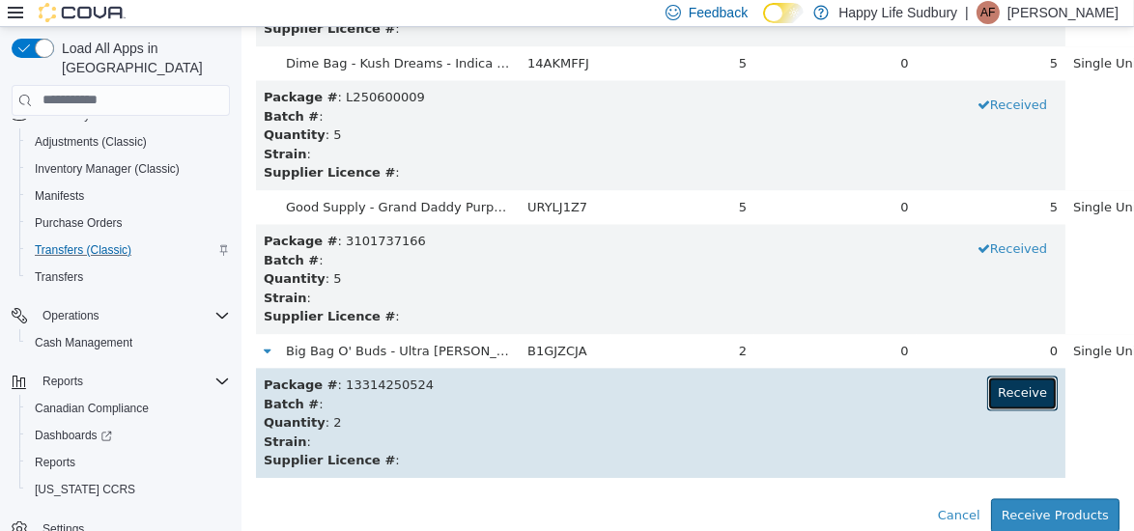
click at [986, 388] on button "Receive" at bounding box center [1021, 392] width 70 height 35
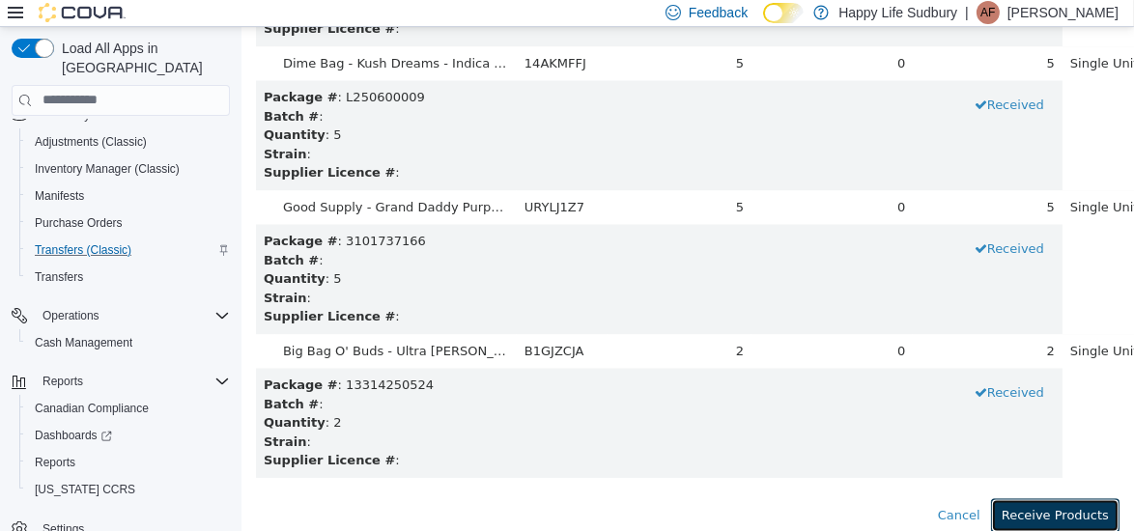
click at [1031, 513] on button "Receive Products" at bounding box center [1054, 514] width 128 height 35
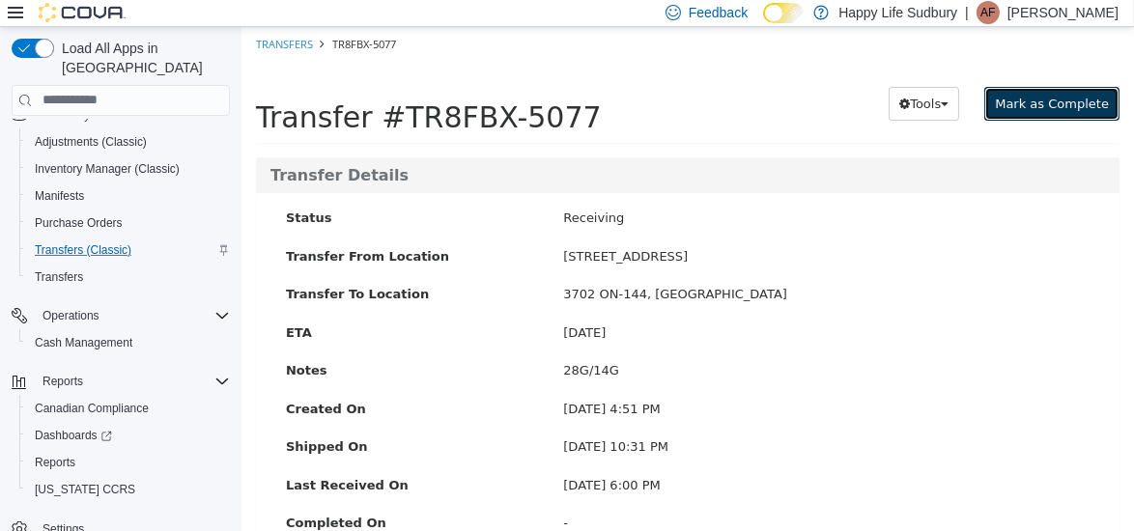
click at [1042, 106] on span "Mark as Complete" at bounding box center [1051, 103] width 114 height 14
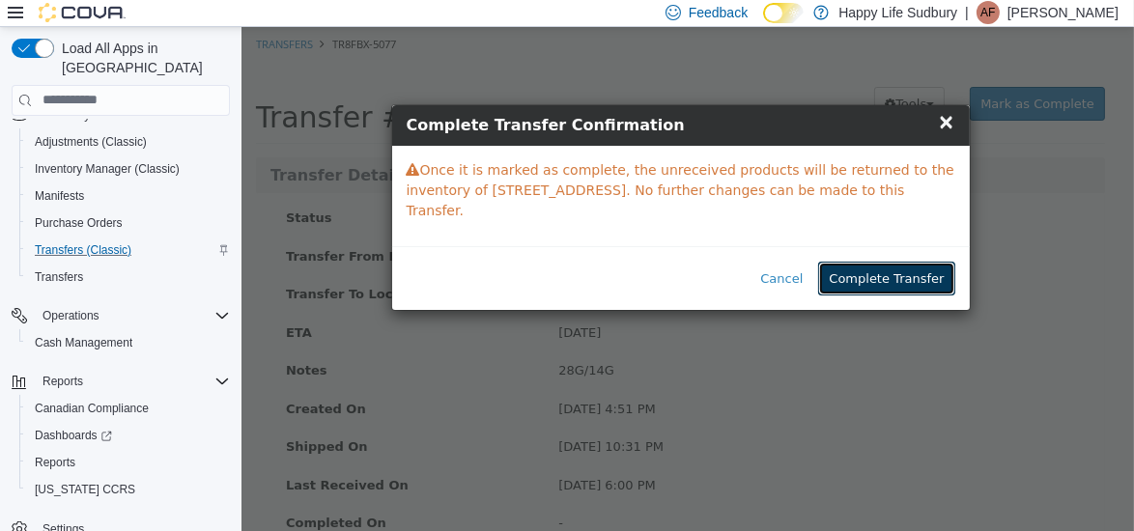
click at [874, 261] on button "Complete Transfer" at bounding box center [885, 278] width 136 height 35
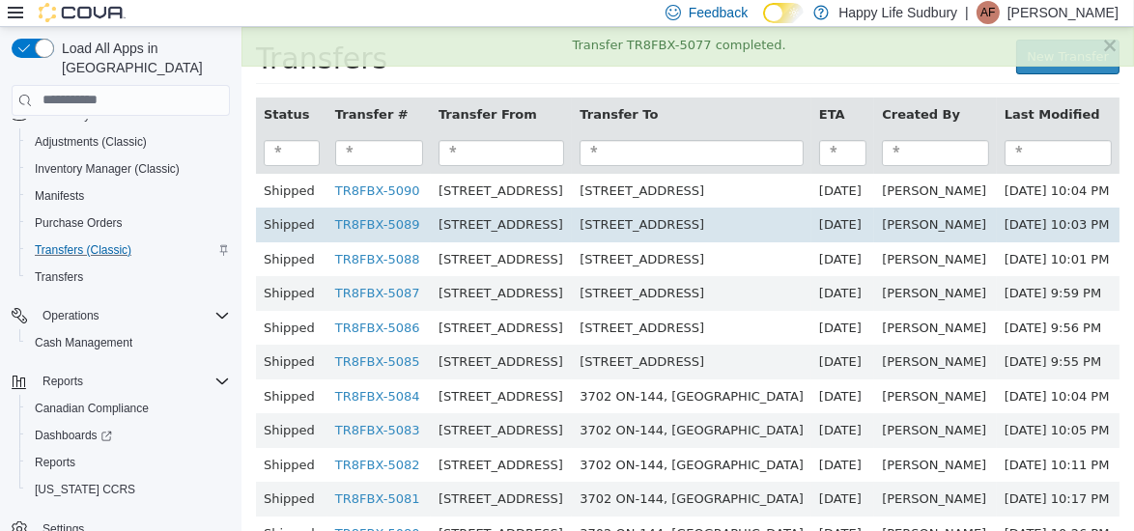
scroll to position [157, 0]
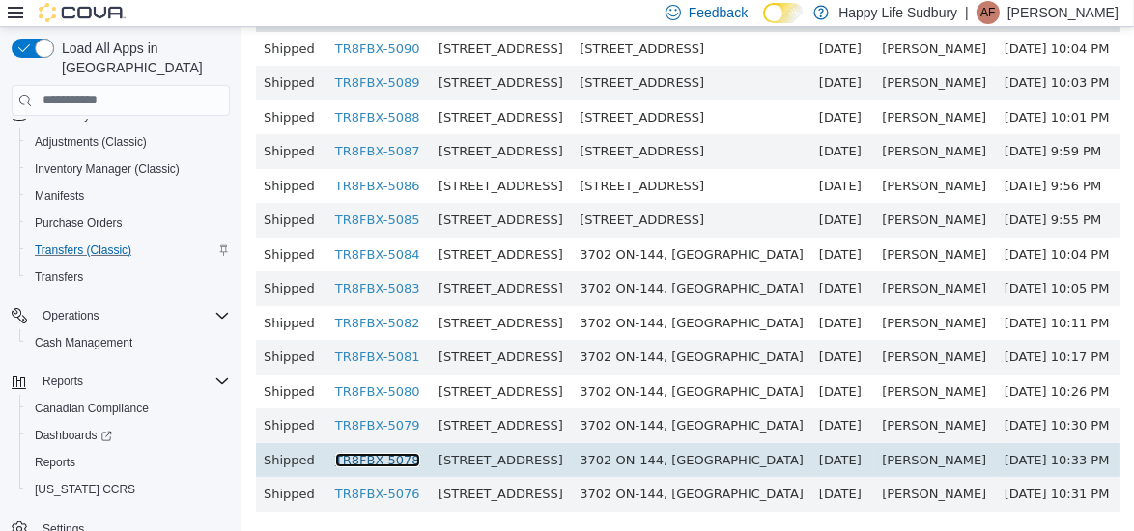
click at [358, 452] on link "TR8FBX-5078" at bounding box center [376, 459] width 85 height 14
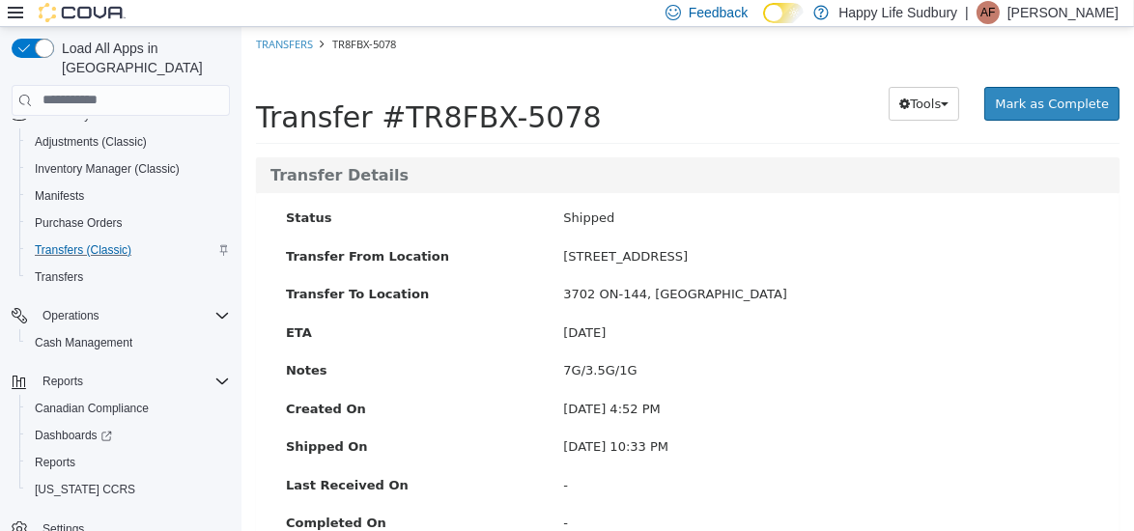
scroll to position [426, 0]
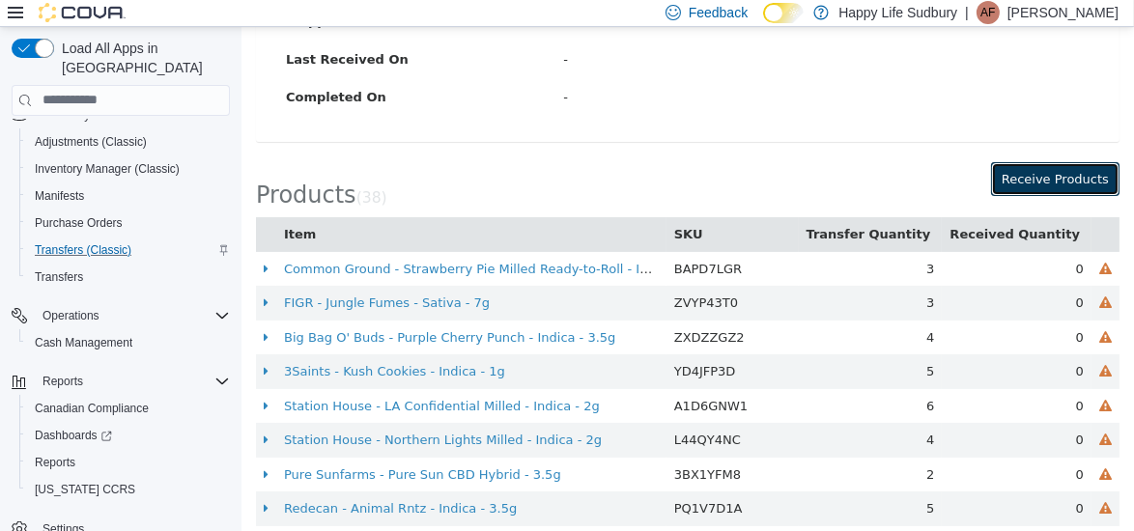
click at [1058, 184] on button "Receive Products" at bounding box center [1054, 178] width 128 height 35
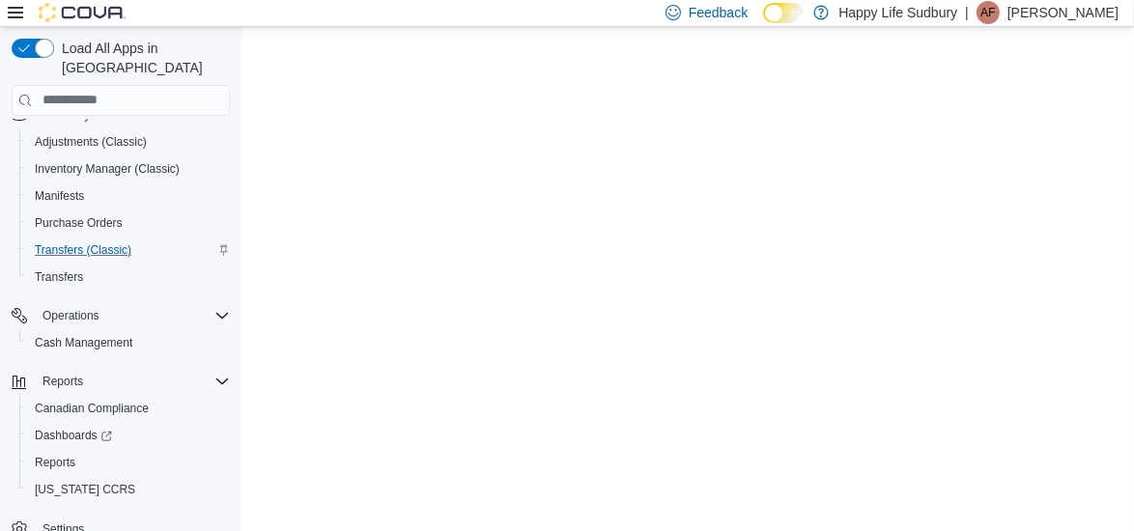
scroll to position [0, 0]
